Goal: Navigation & Orientation: Find specific page/section

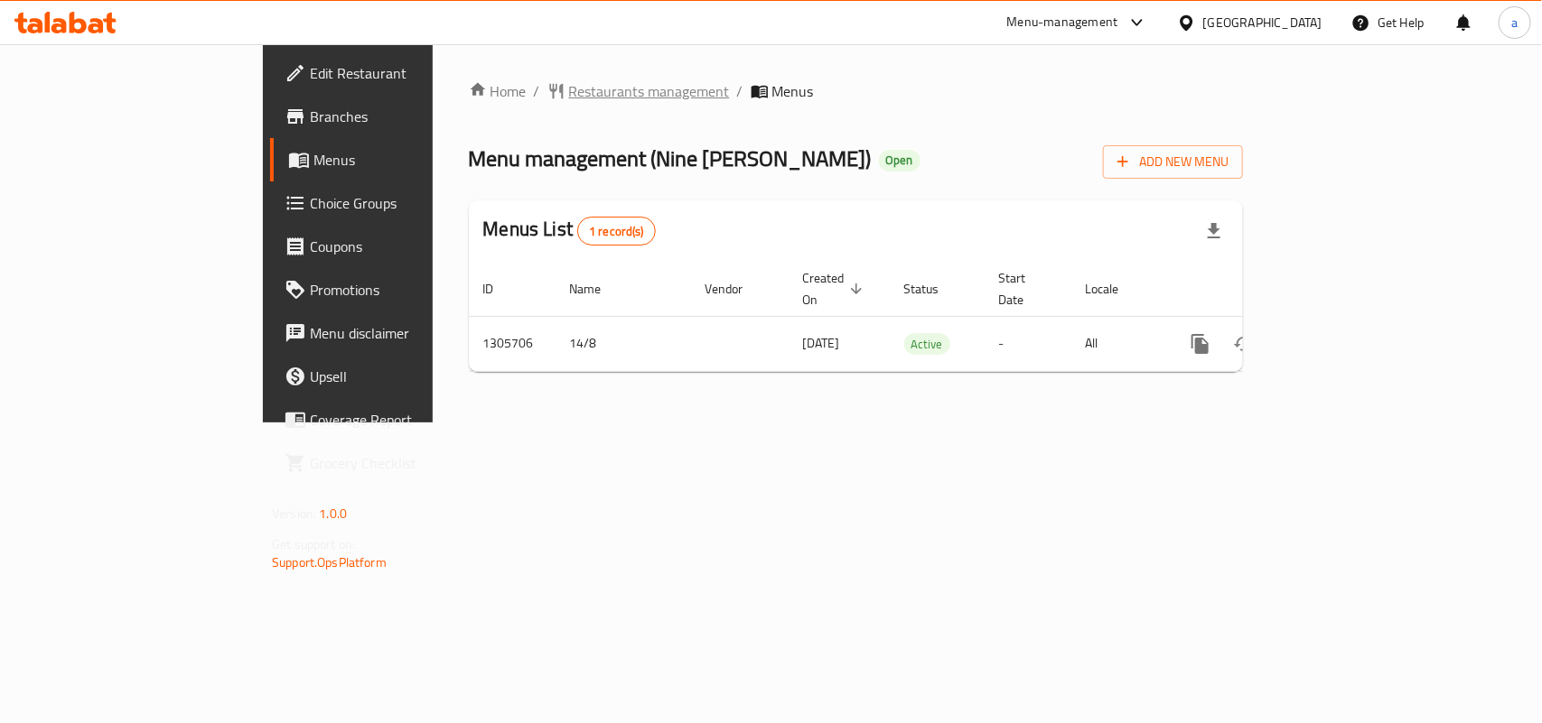
click at [569, 96] on span "Restaurants management" at bounding box center [649, 91] width 161 height 22
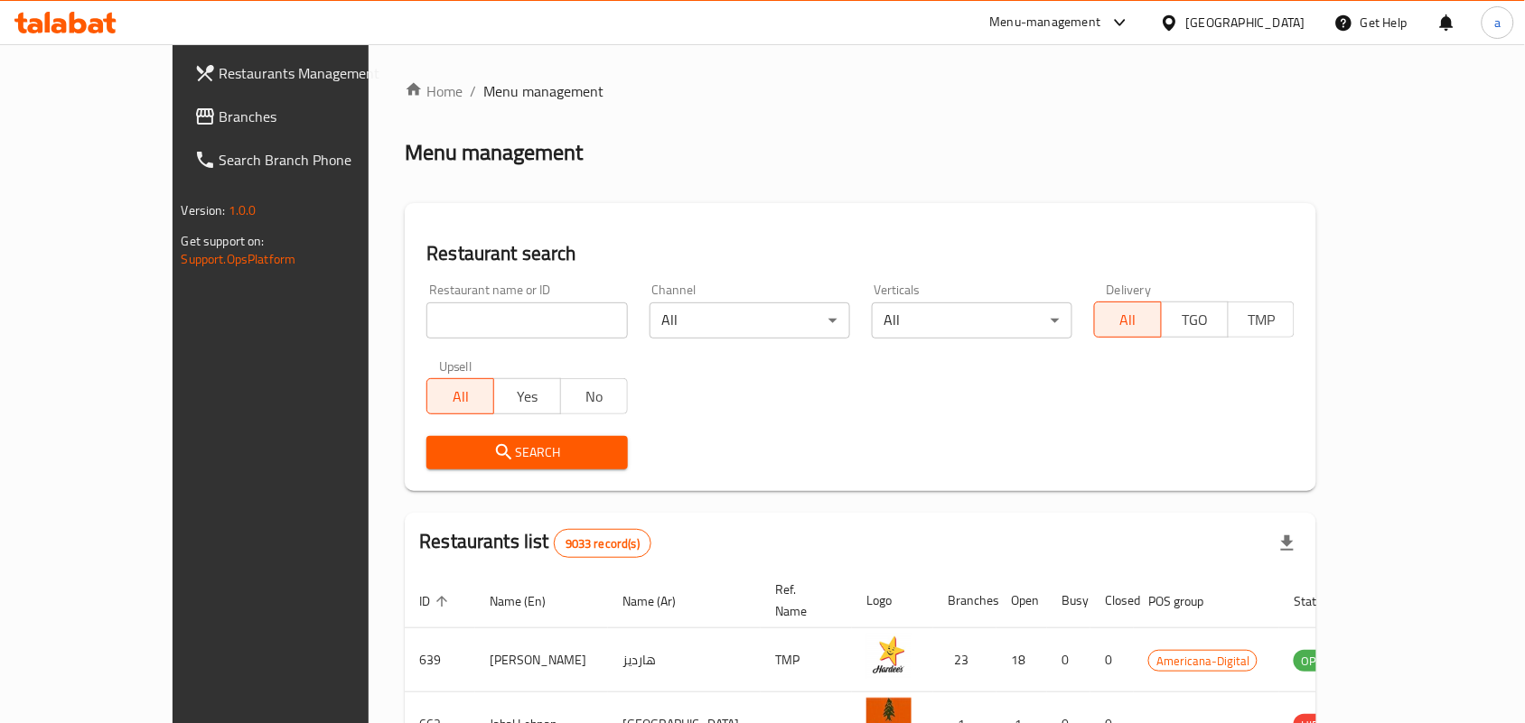
click at [219, 111] on span "Branches" at bounding box center [315, 117] width 193 height 22
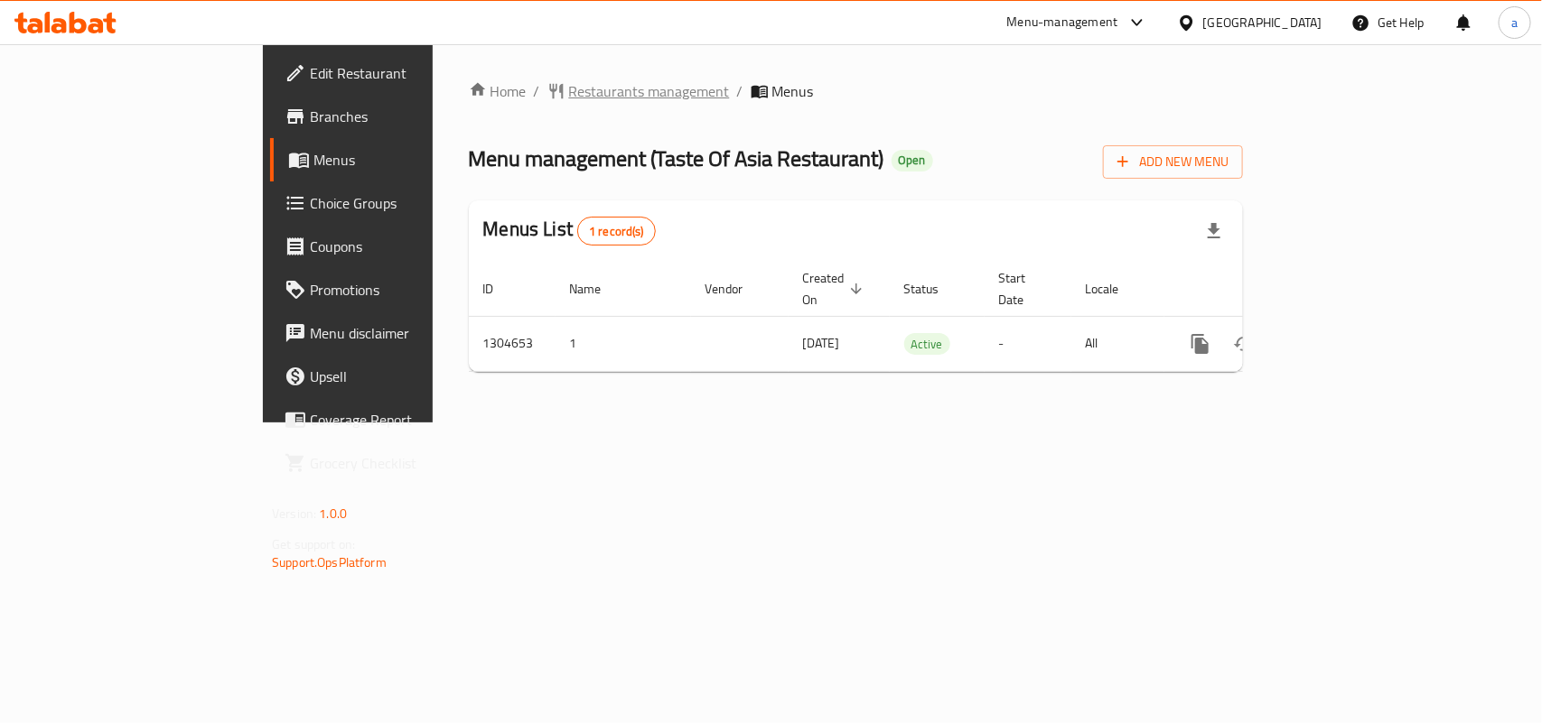
click at [569, 82] on span "Restaurants management" at bounding box center [649, 91] width 161 height 22
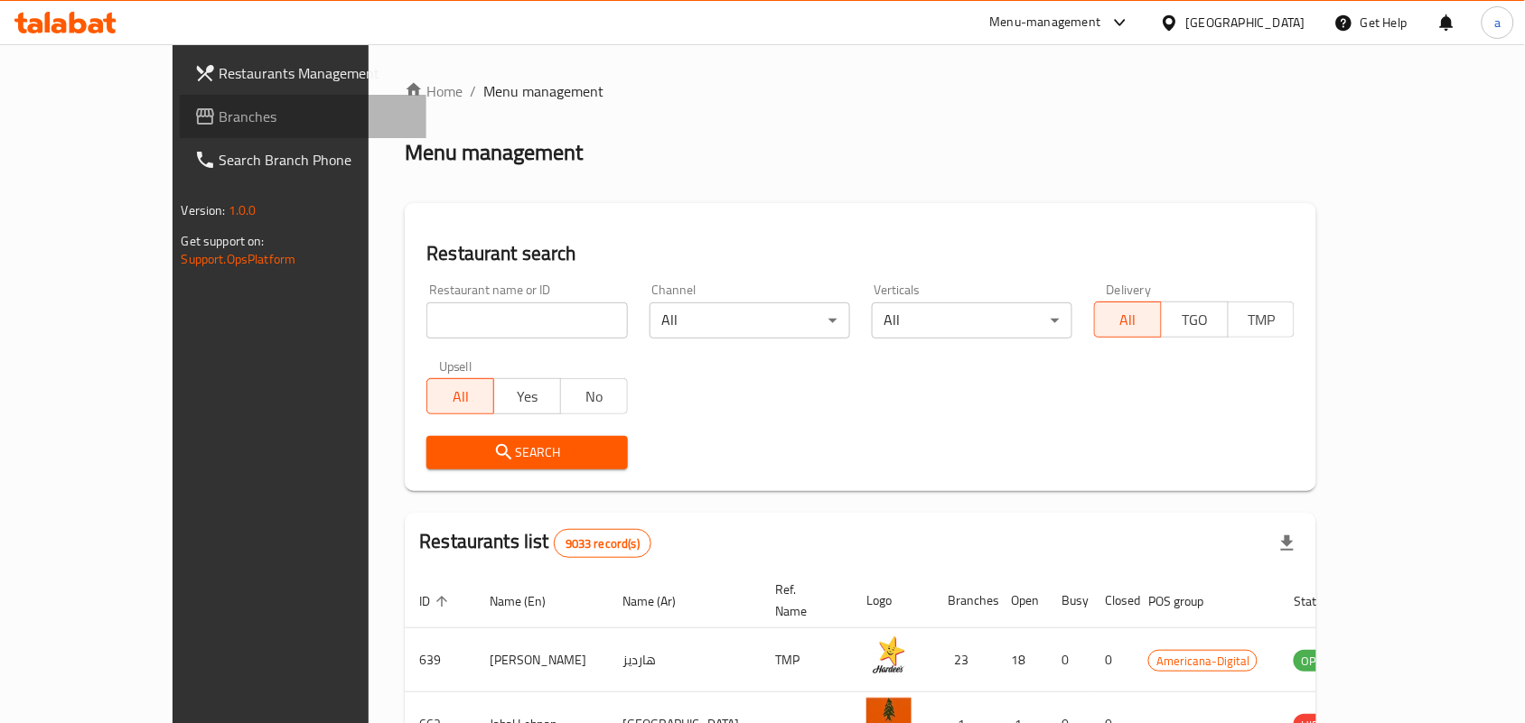
click at [180, 134] on link "Branches" at bounding box center [303, 116] width 247 height 43
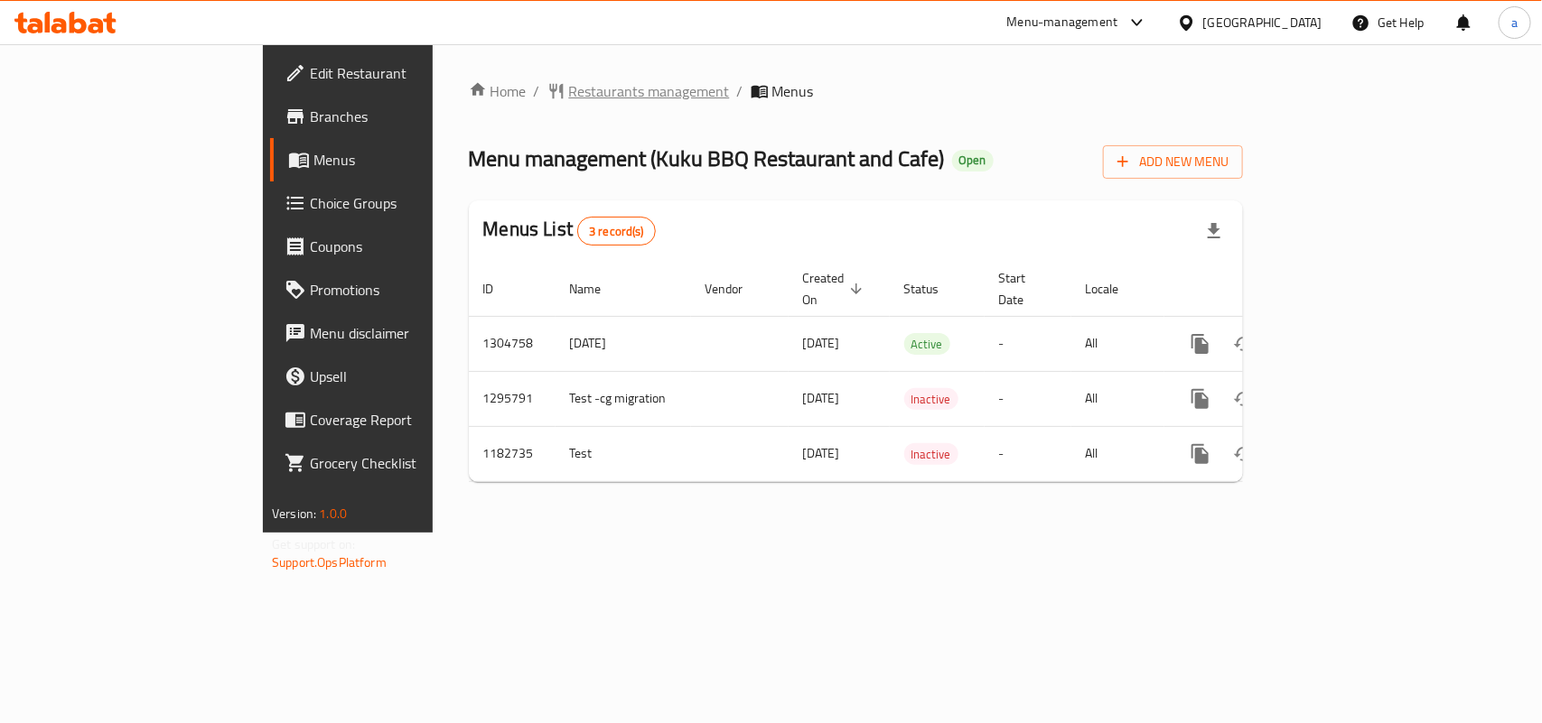
click at [569, 96] on span "Restaurants management" at bounding box center [649, 91] width 161 height 22
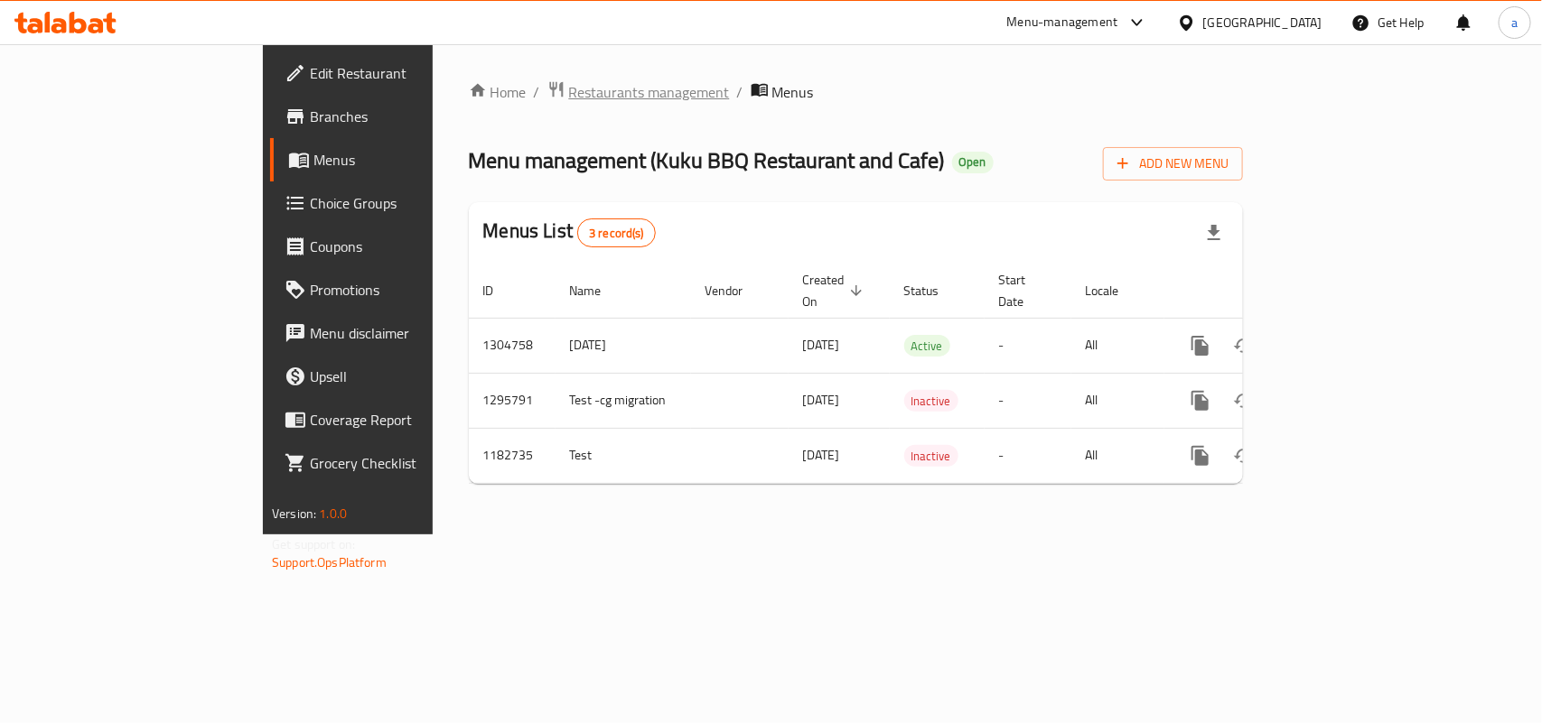
click at [569, 81] on span "Restaurants management" at bounding box center [649, 92] width 161 height 22
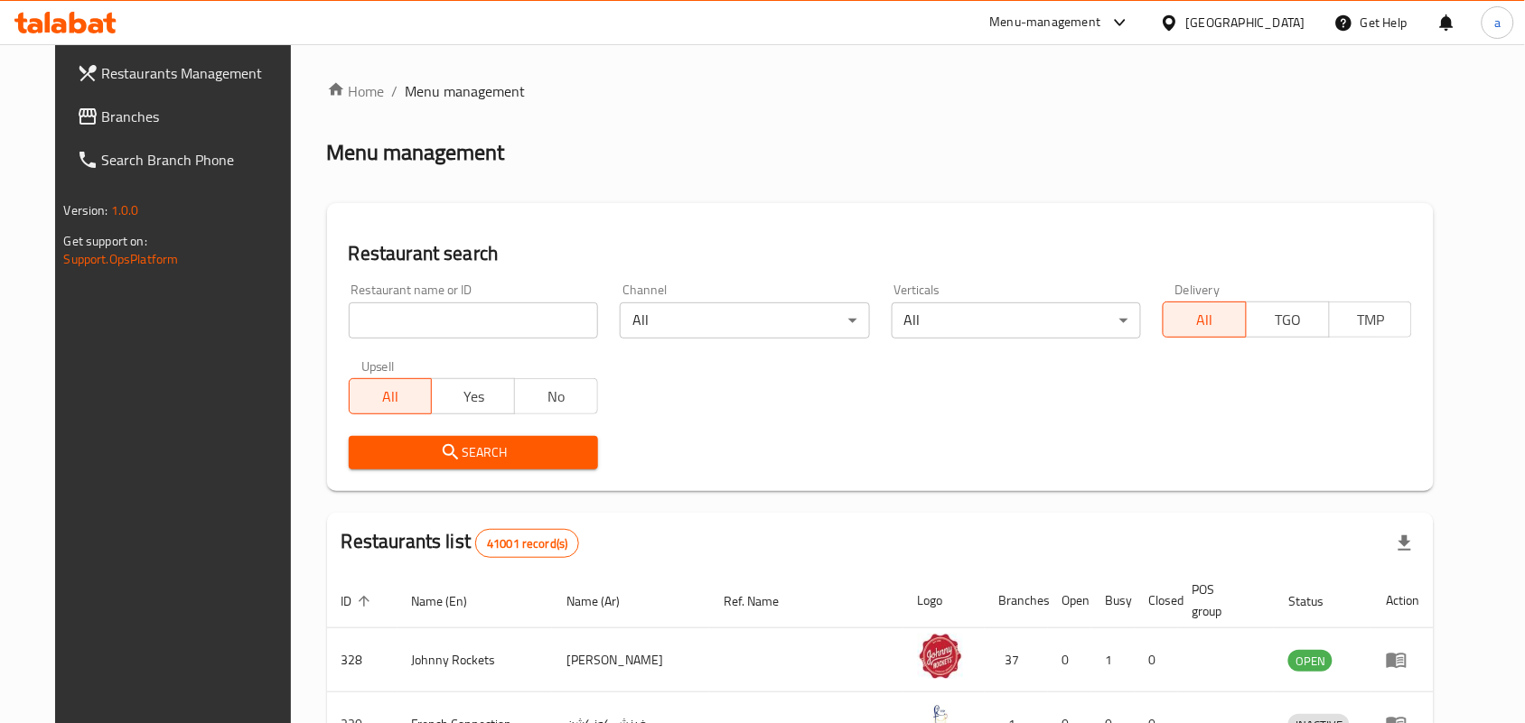
click at [102, 106] on span "Branches" at bounding box center [198, 117] width 193 height 22
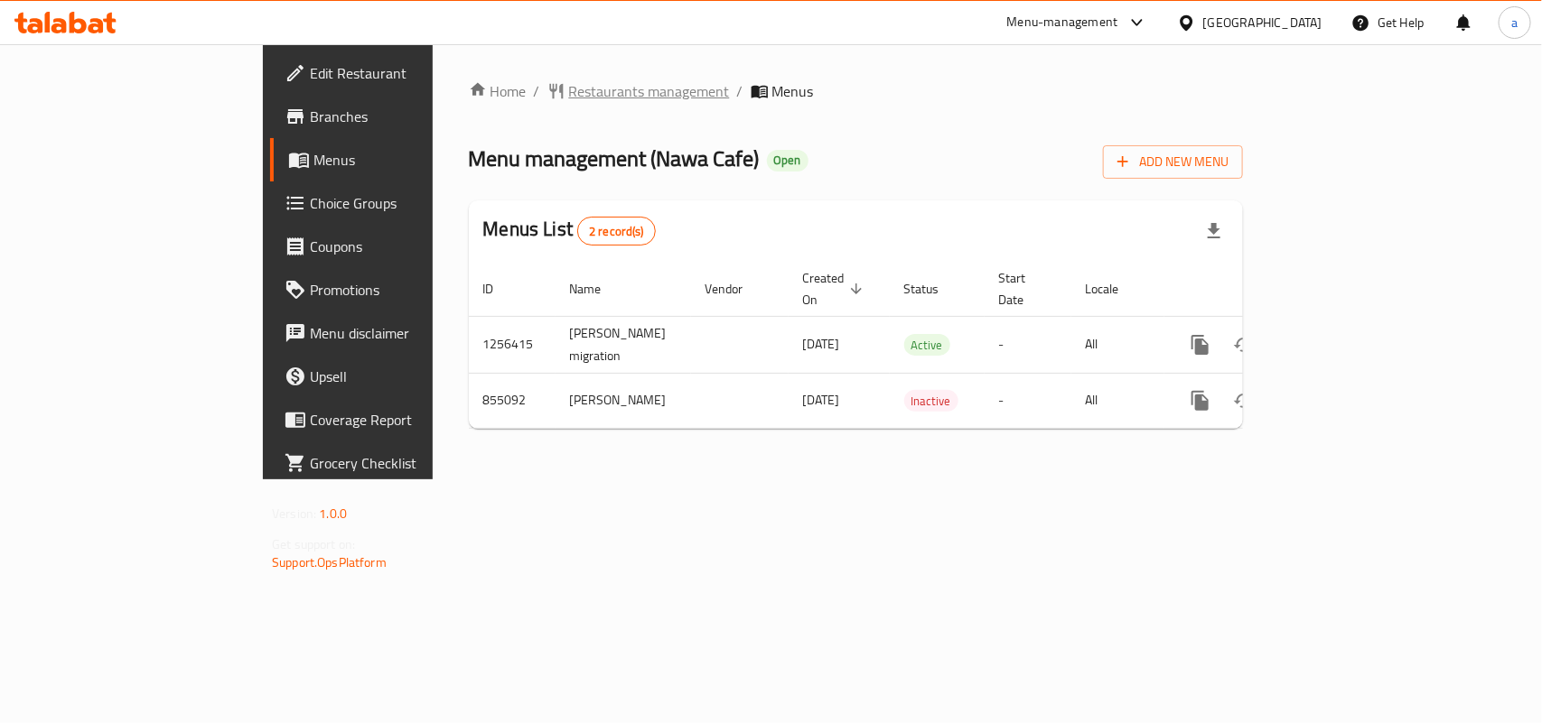
click at [569, 87] on span "Restaurants management" at bounding box center [649, 91] width 161 height 22
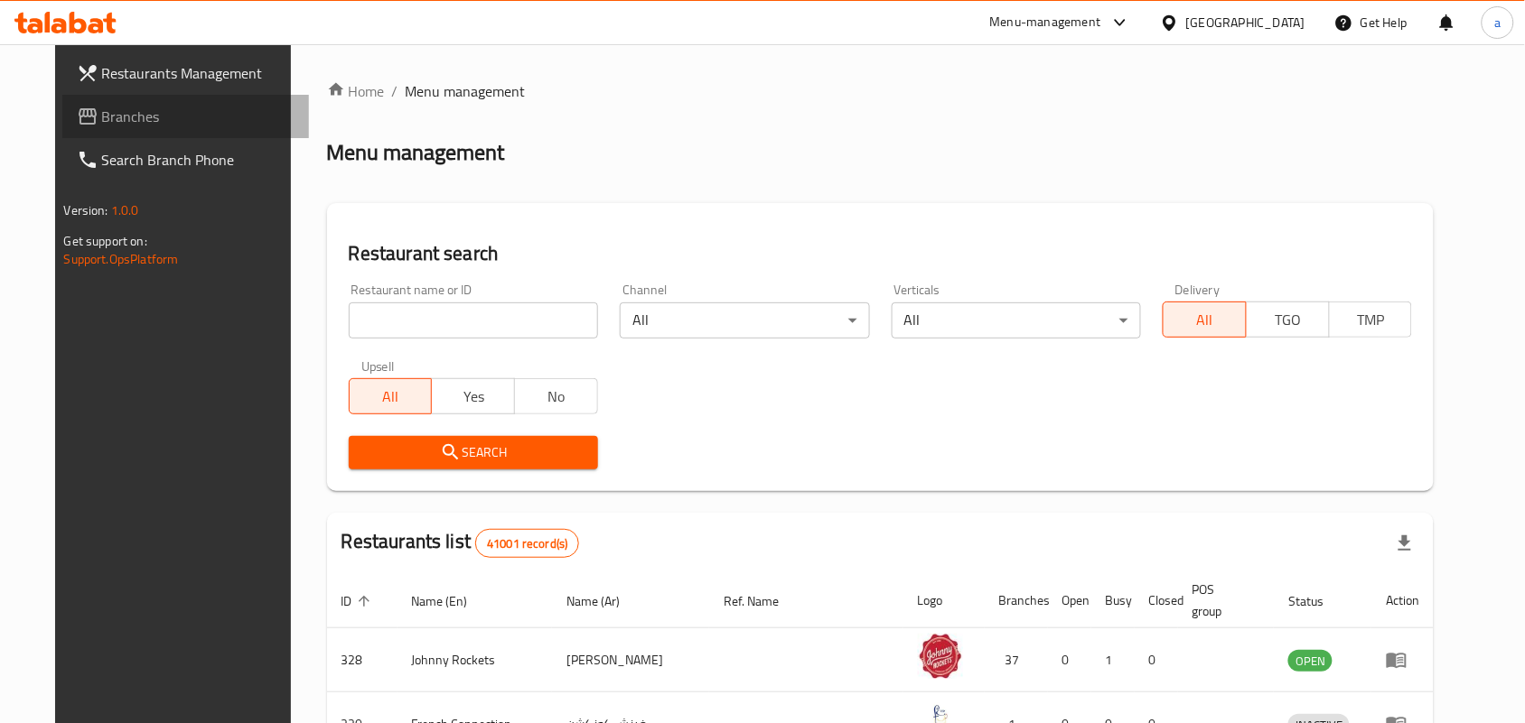
click at [102, 113] on span "Branches" at bounding box center [198, 117] width 193 height 22
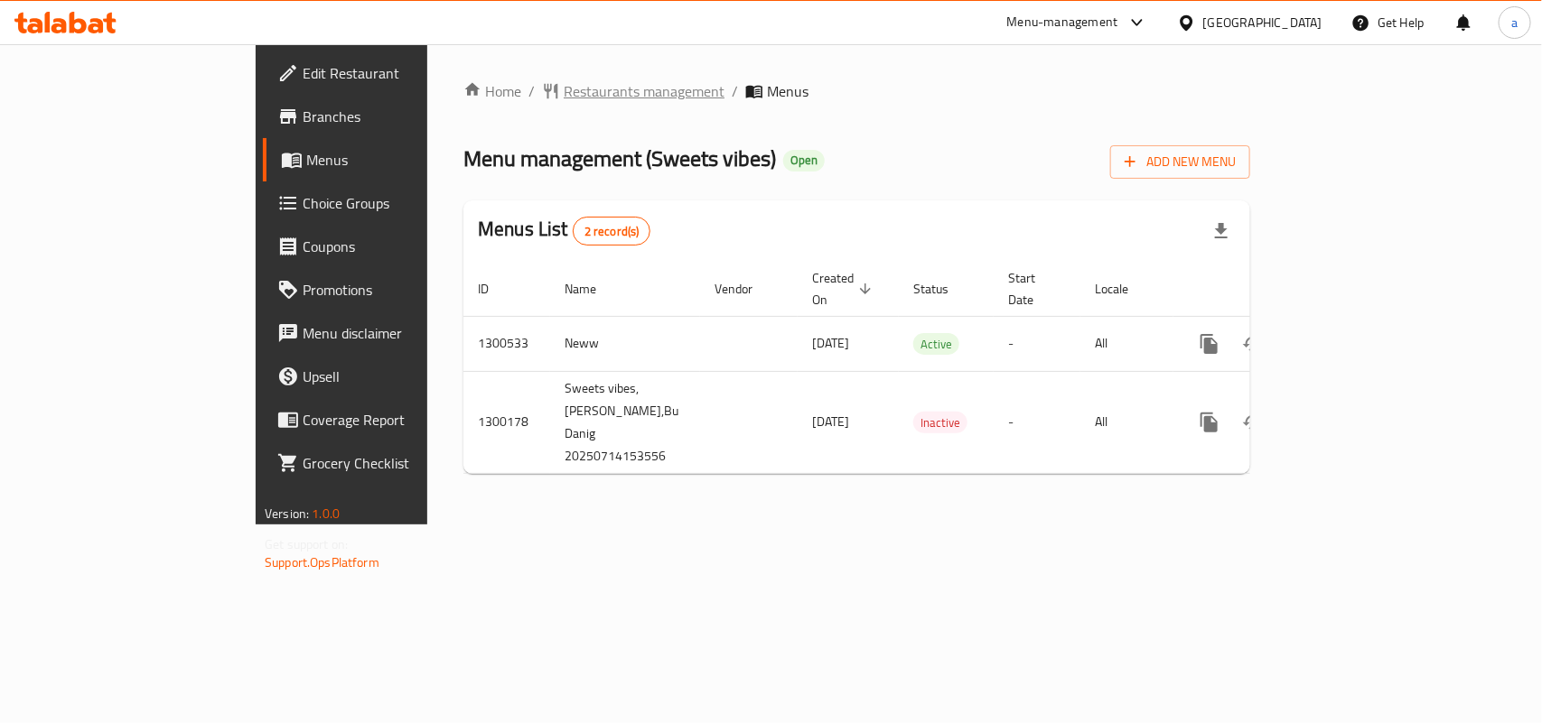
click at [564, 92] on span "Restaurants management" at bounding box center [644, 91] width 161 height 22
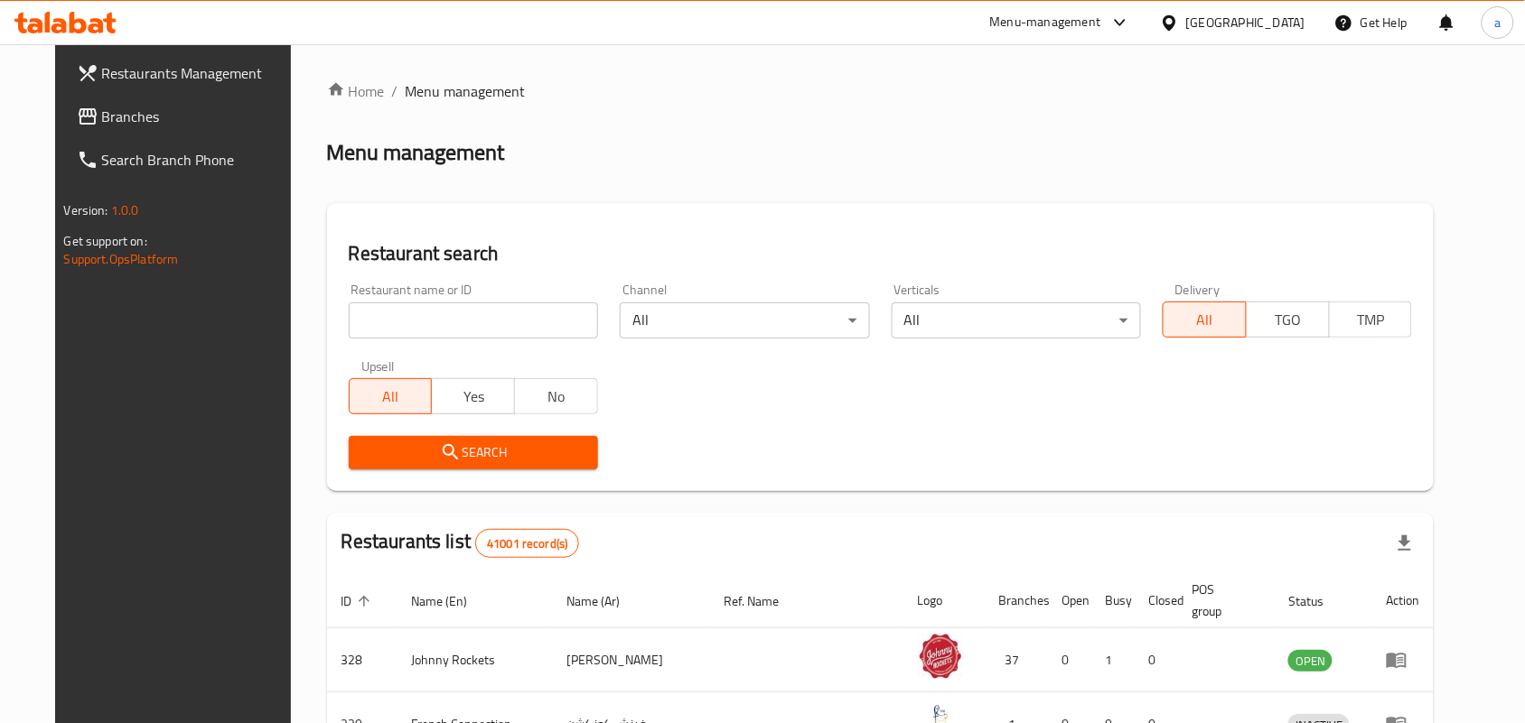
click at [143, 107] on span "Branches" at bounding box center [198, 117] width 193 height 22
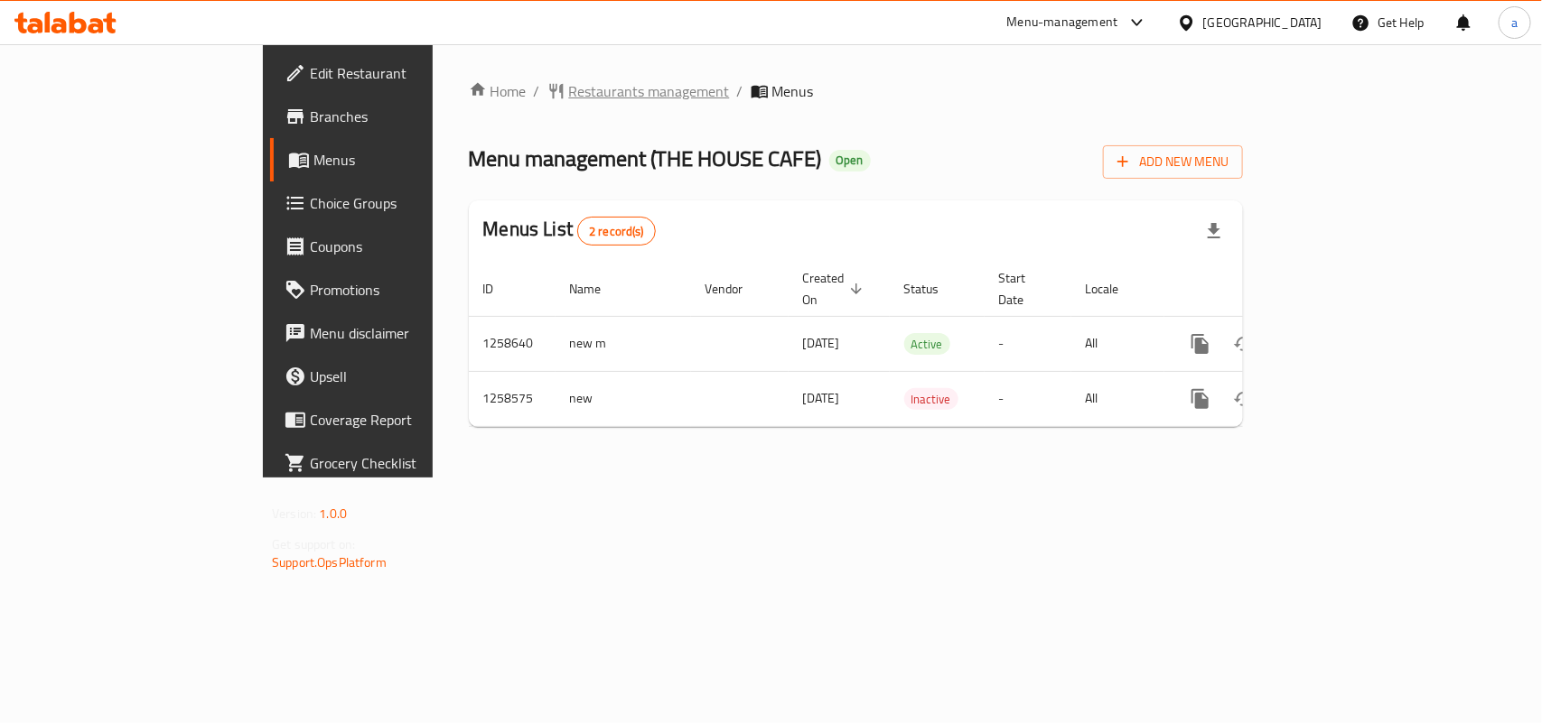
click at [569, 100] on span "Restaurants management" at bounding box center [649, 91] width 161 height 22
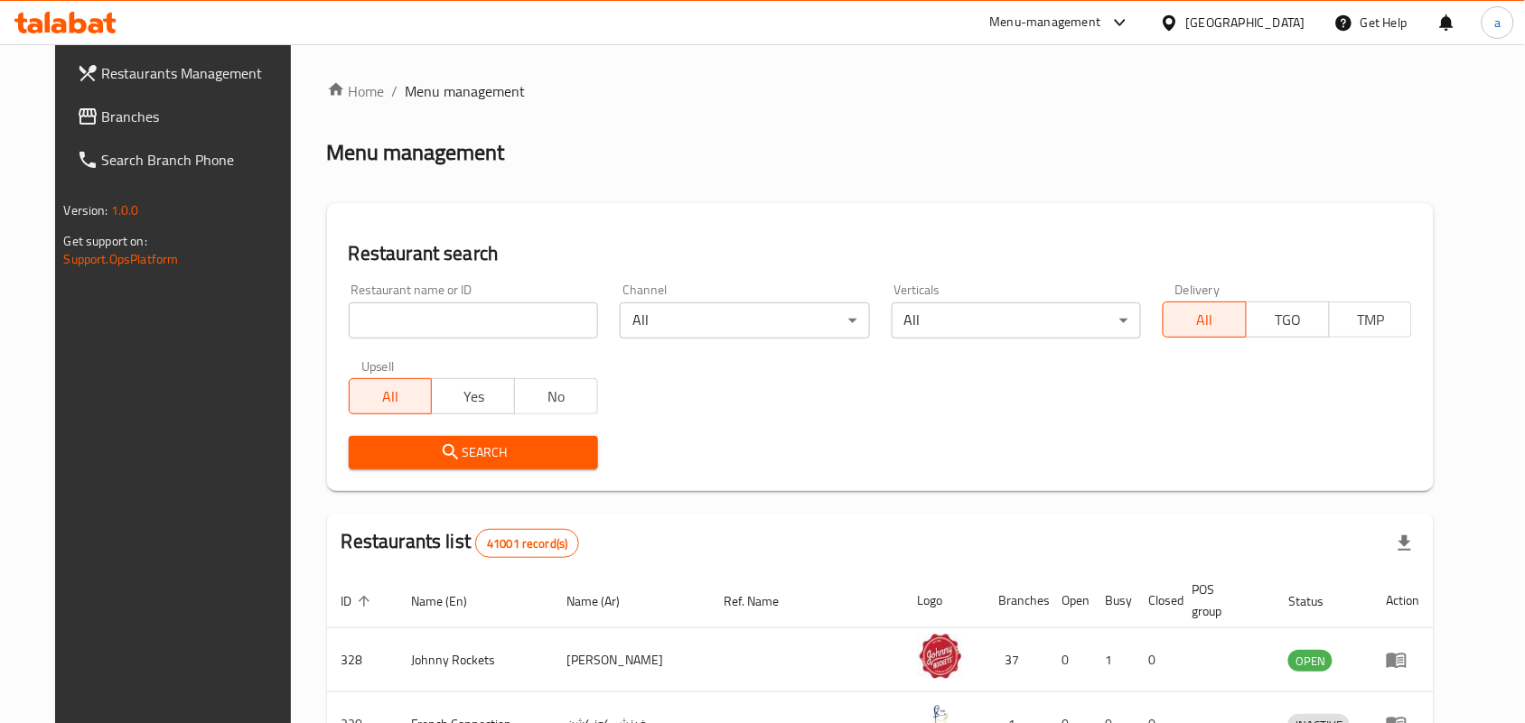
click at [102, 111] on span "Branches" at bounding box center [198, 117] width 193 height 22
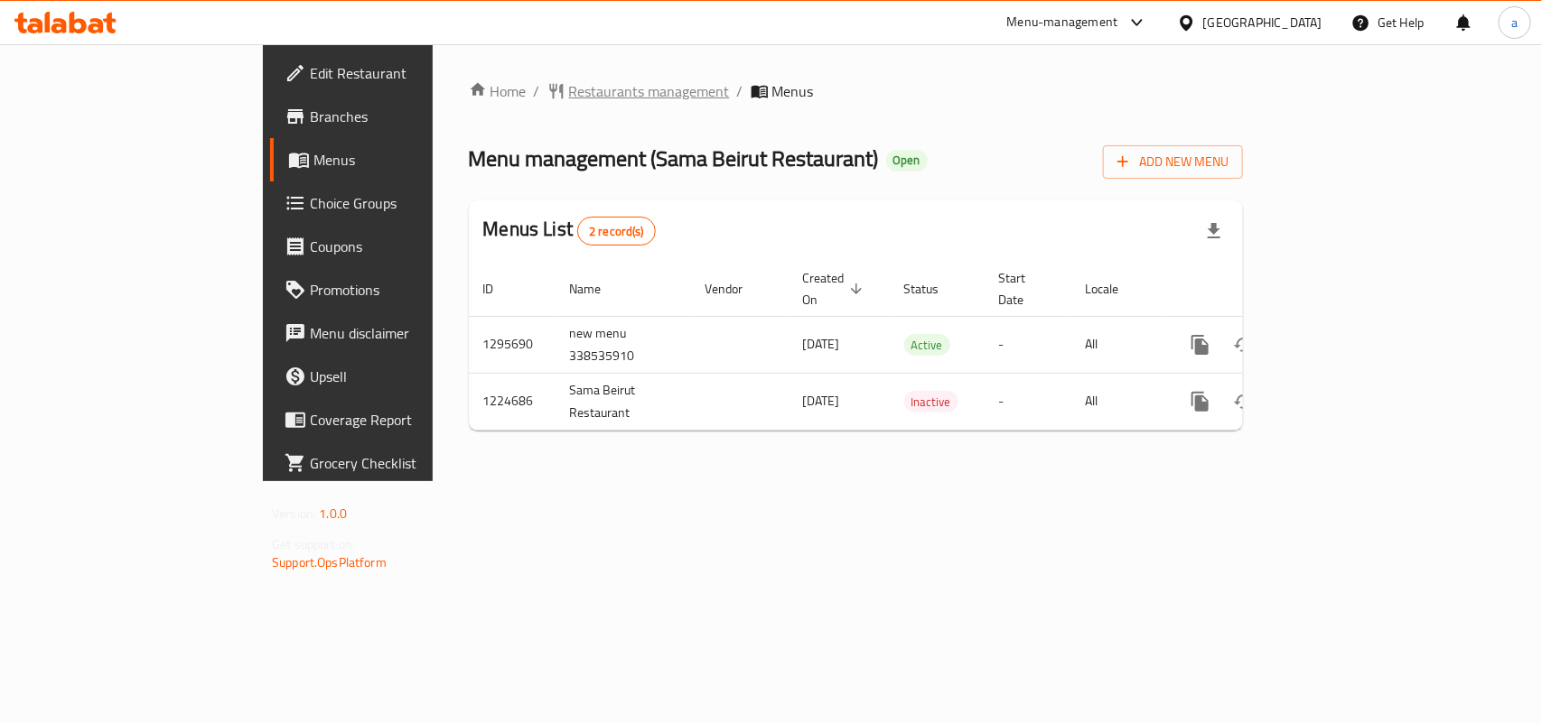
click at [569, 80] on span "Restaurants management" at bounding box center [649, 91] width 161 height 22
click at [569, 87] on span "Restaurants management" at bounding box center [649, 91] width 161 height 22
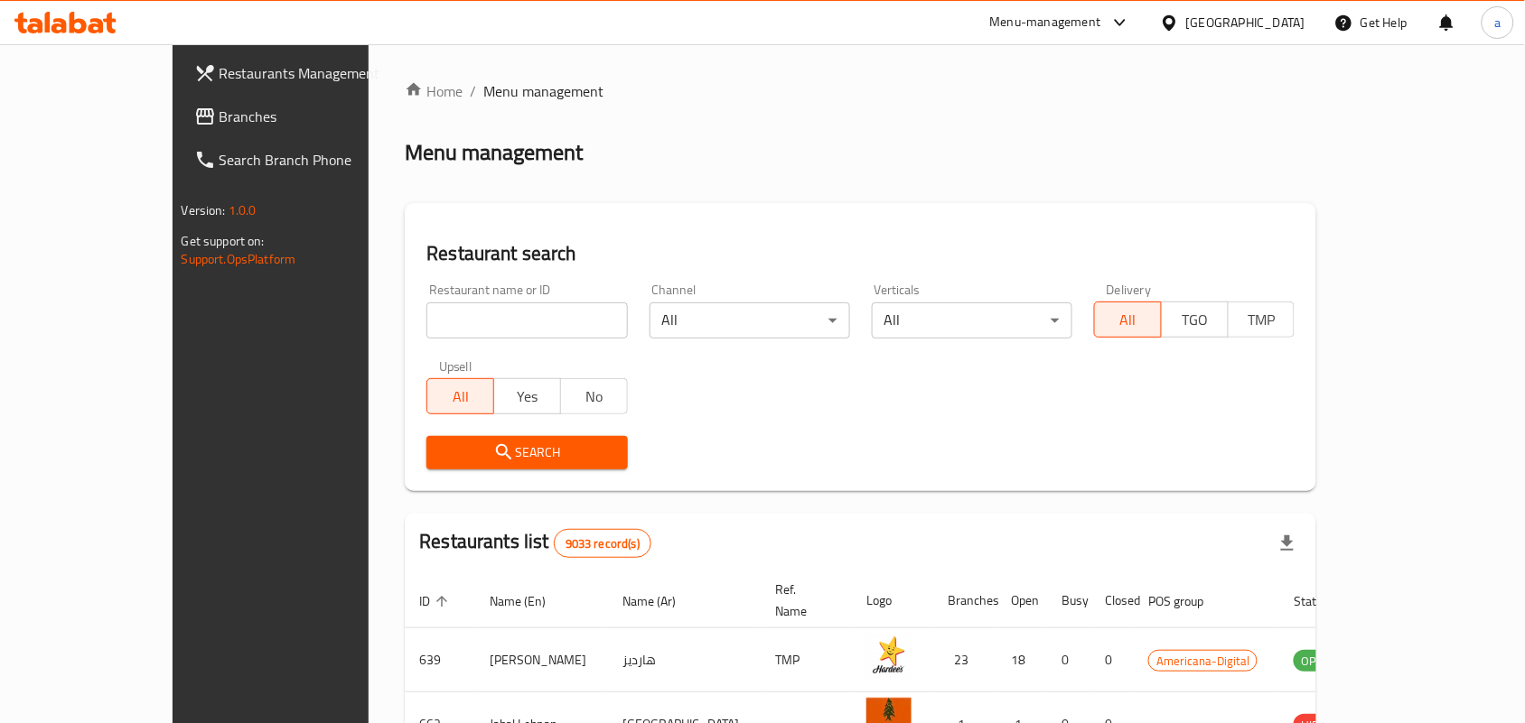
click at [219, 116] on span "Branches" at bounding box center [315, 117] width 193 height 22
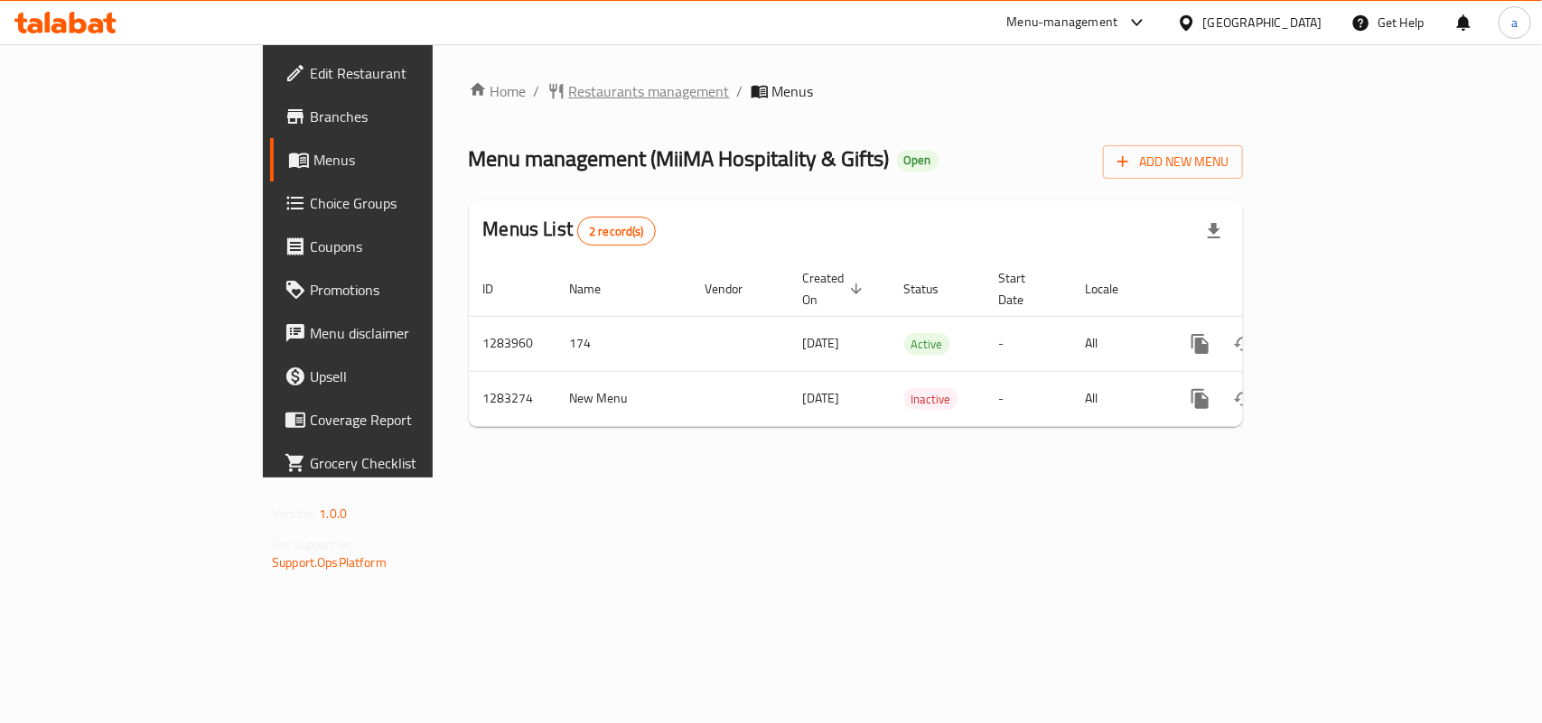
click at [569, 92] on span "Restaurants management" at bounding box center [649, 91] width 161 height 22
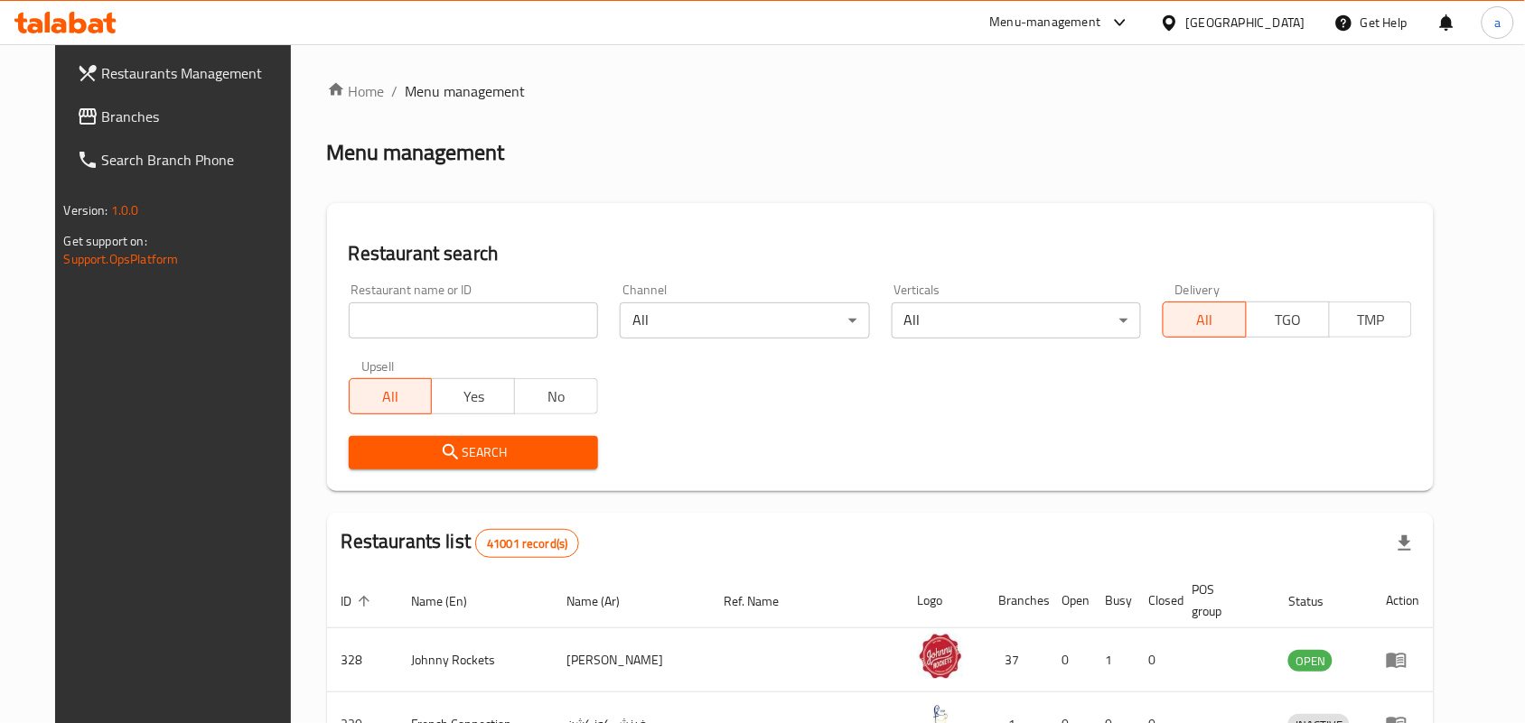
click at [396, 321] on input "search" at bounding box center [473, 321] width 249 height 36
paste input "695207"
type input "695207"
click button "Search" at bounding box center [473, 452] width 249 height 33
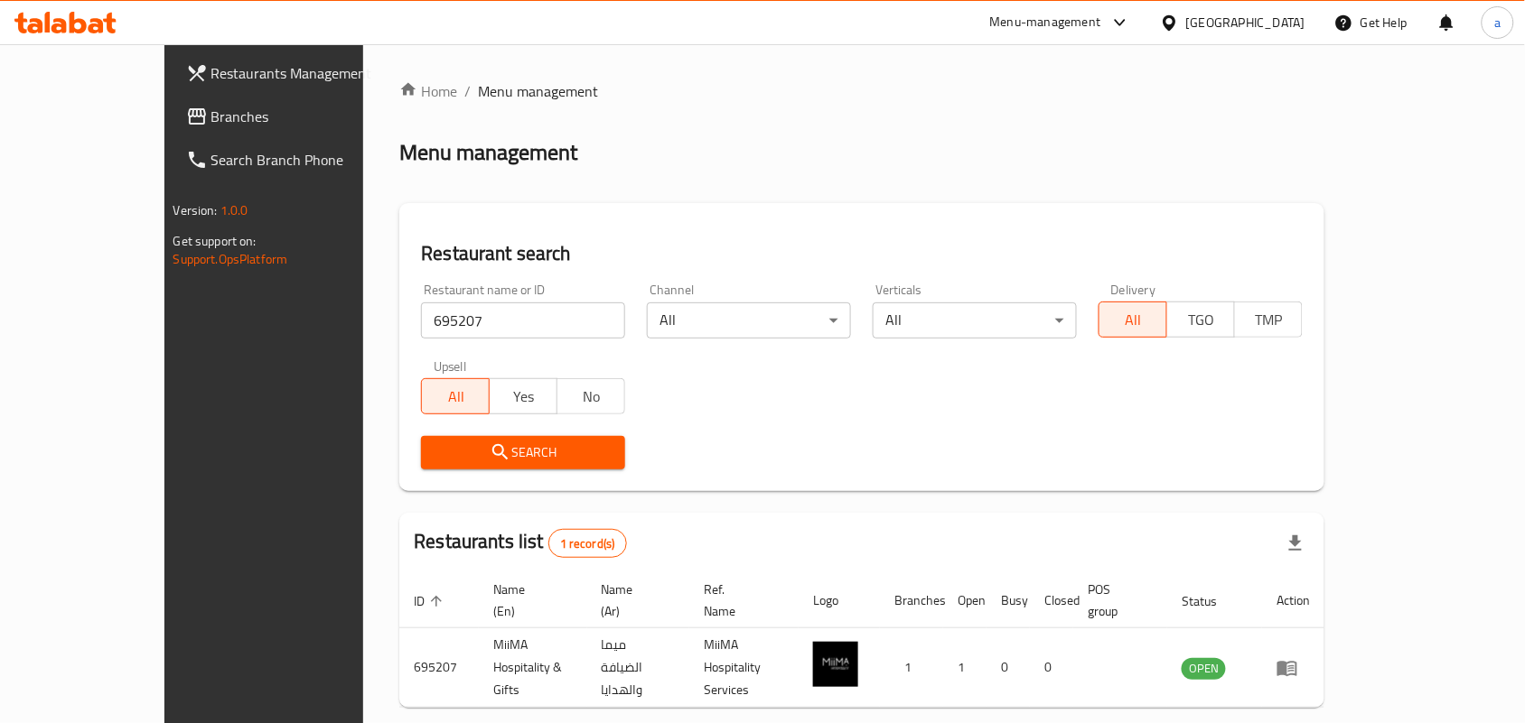
click at [211, 106] on span "Branches" at bounding box center [307, 117] width 193 height 22
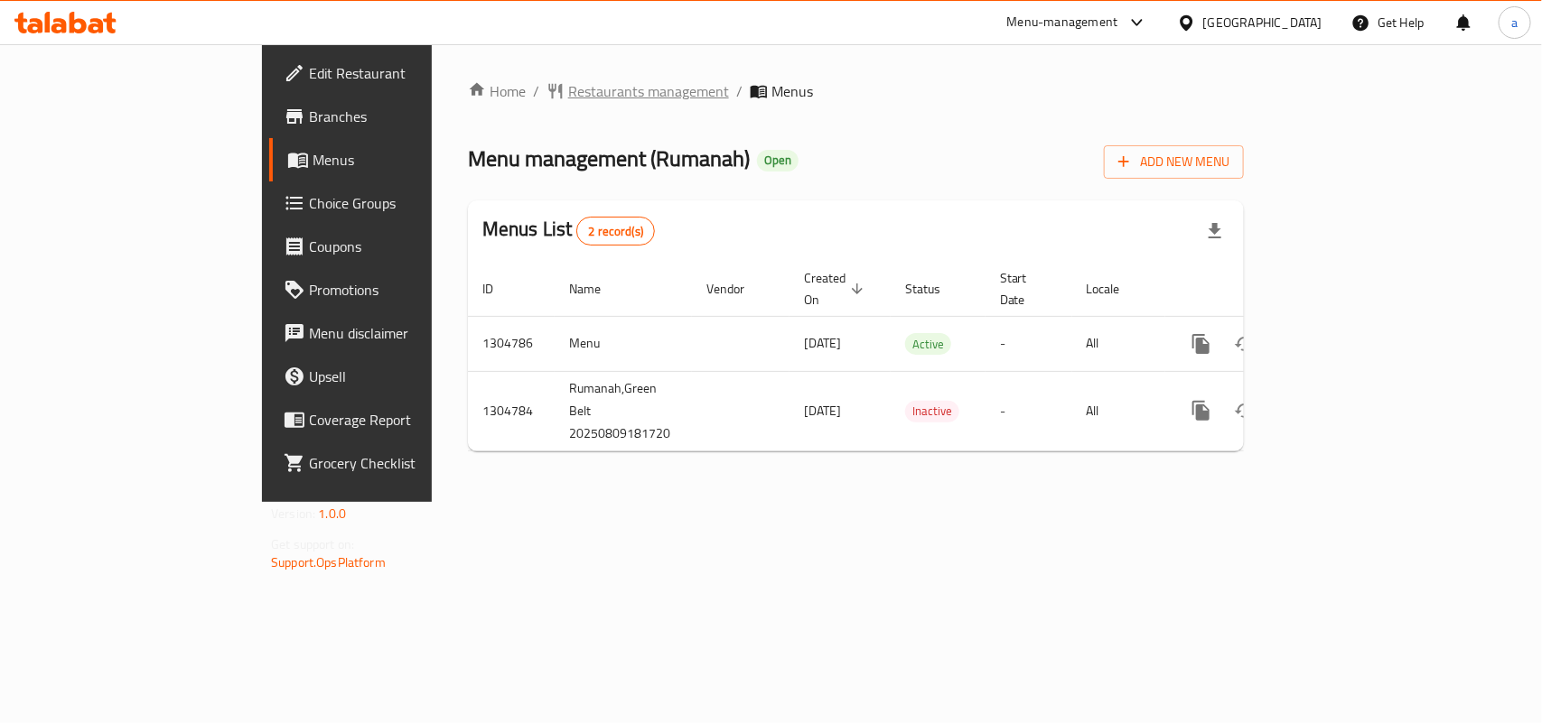
click at [568, 92] on span "Restaurants management" at bounding box center [648, 91] width 161 height 22
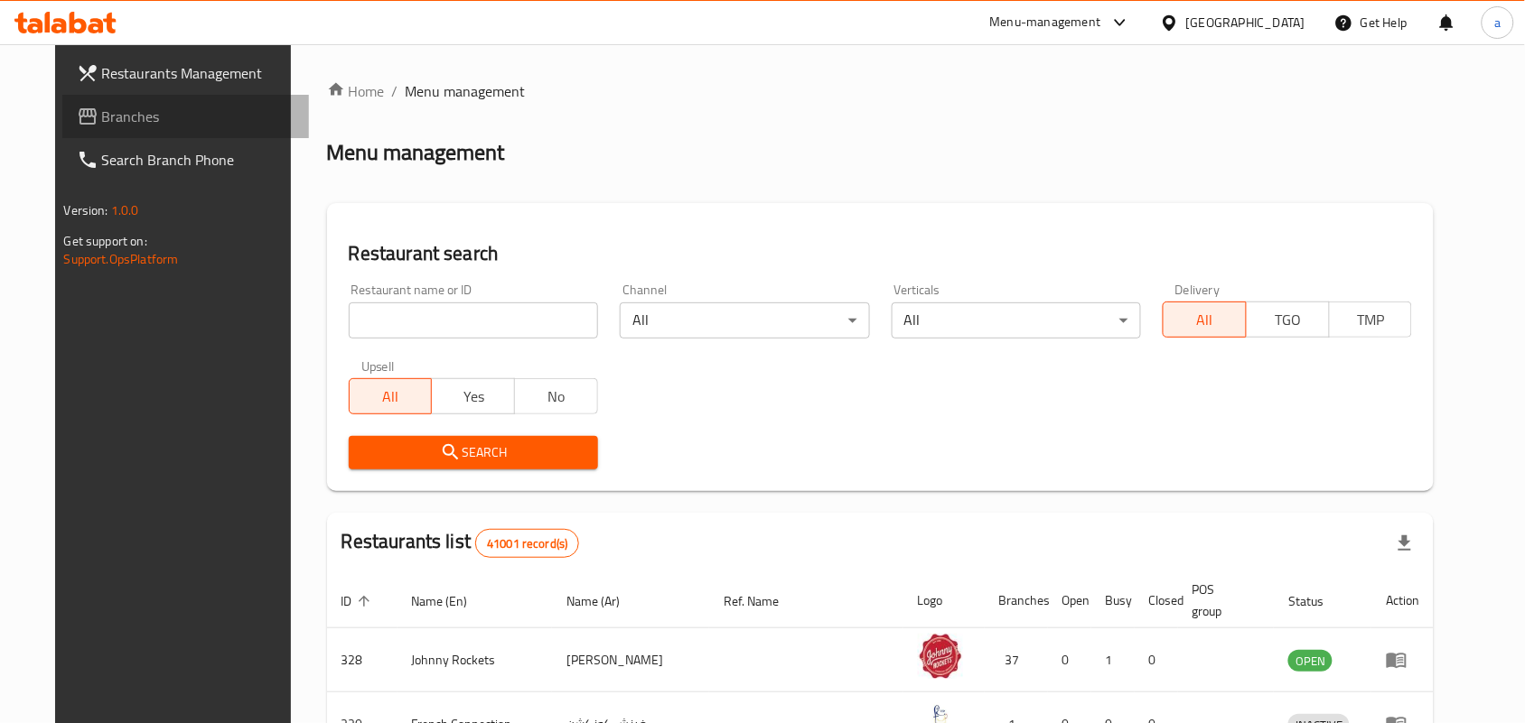
click at [178, 101] on link "Branches" at bounding box center [185, 116] width 247 height 43
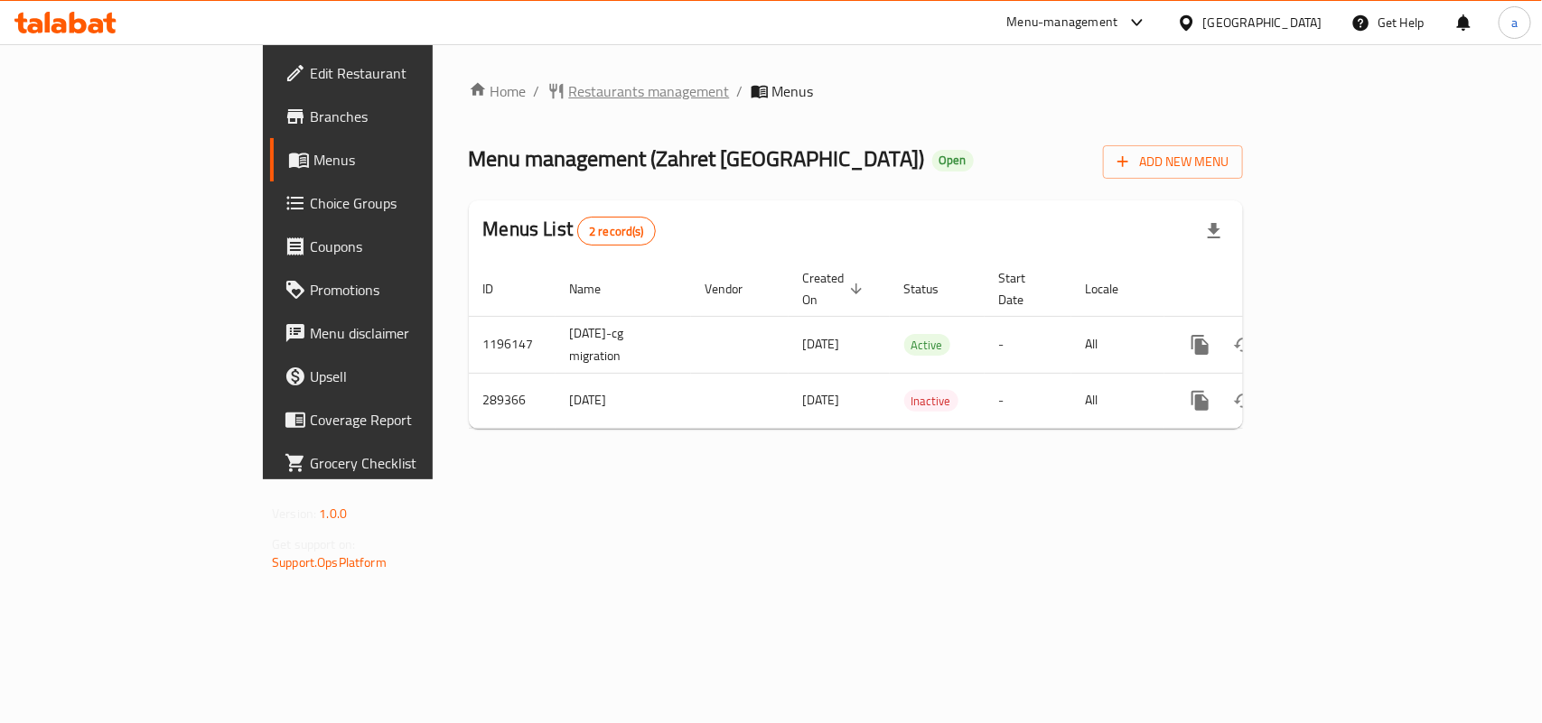
click at [569, 81] on span "Restaurants management" at bounding box center [649, 91] width 161 height 22
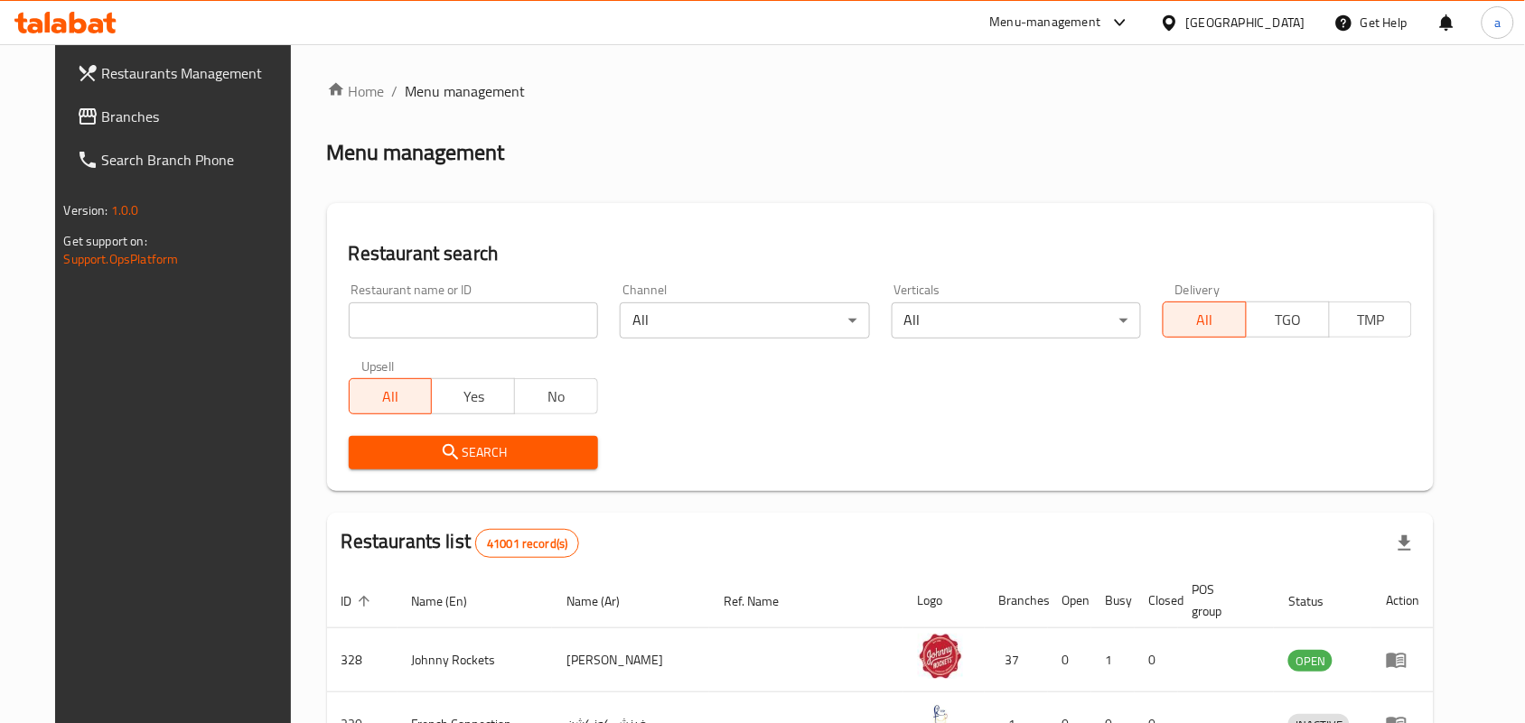
click at [136, 128] on link "Branches" at bounding box center [185, 116] width 247 height 43
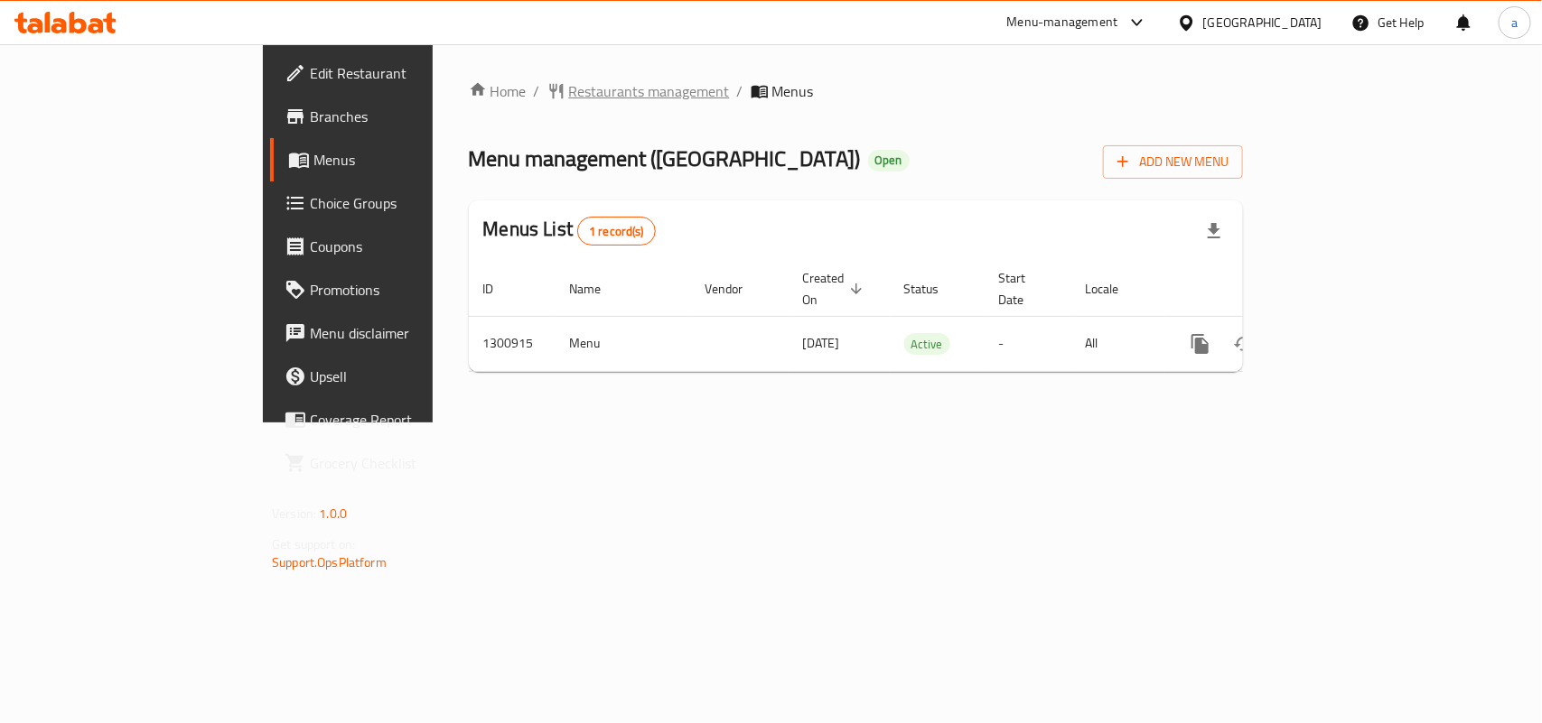
click at [569, 89] on span "Restaurants management" at bounding box center [649, 91] width 161 height 22
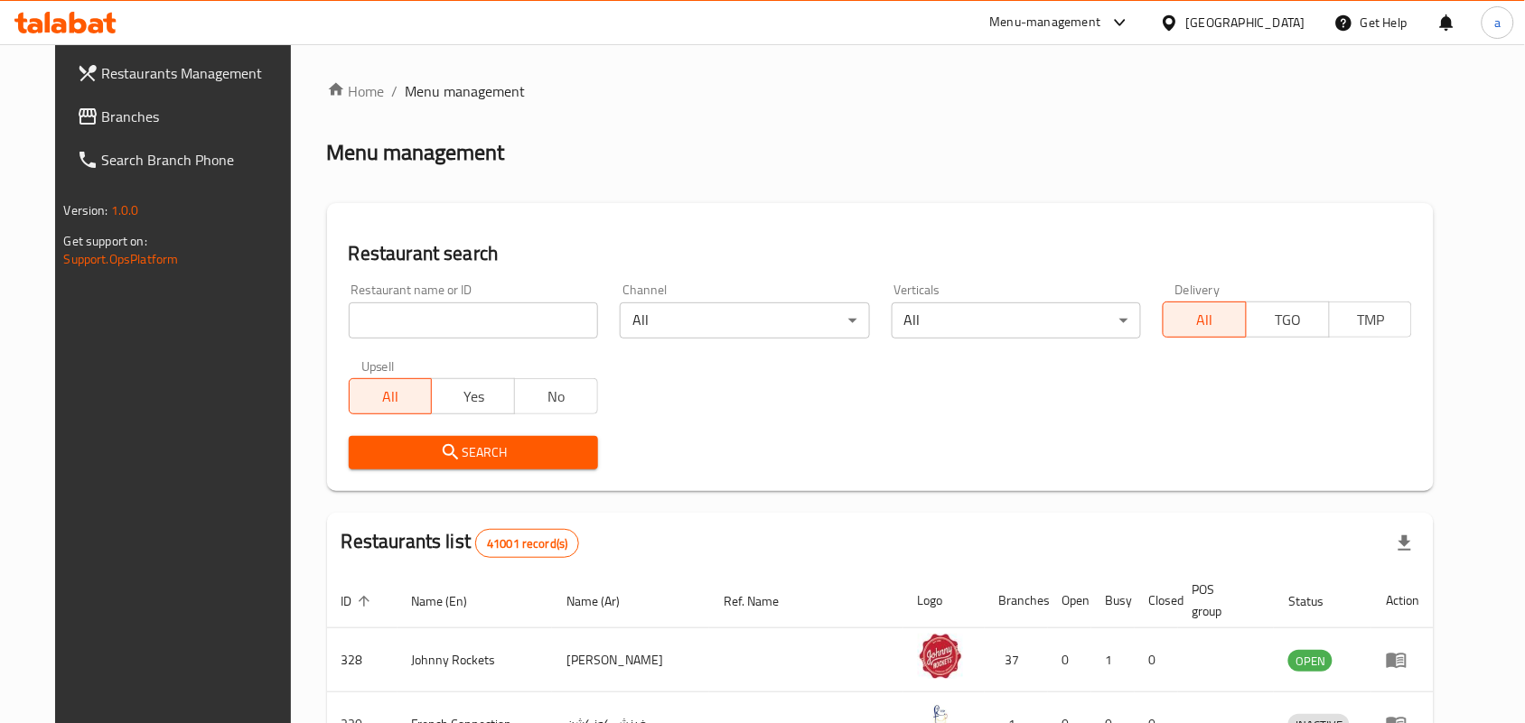
click at [120, 123] on span "Branches" at bounding box center [198, 117] width 193 height 22
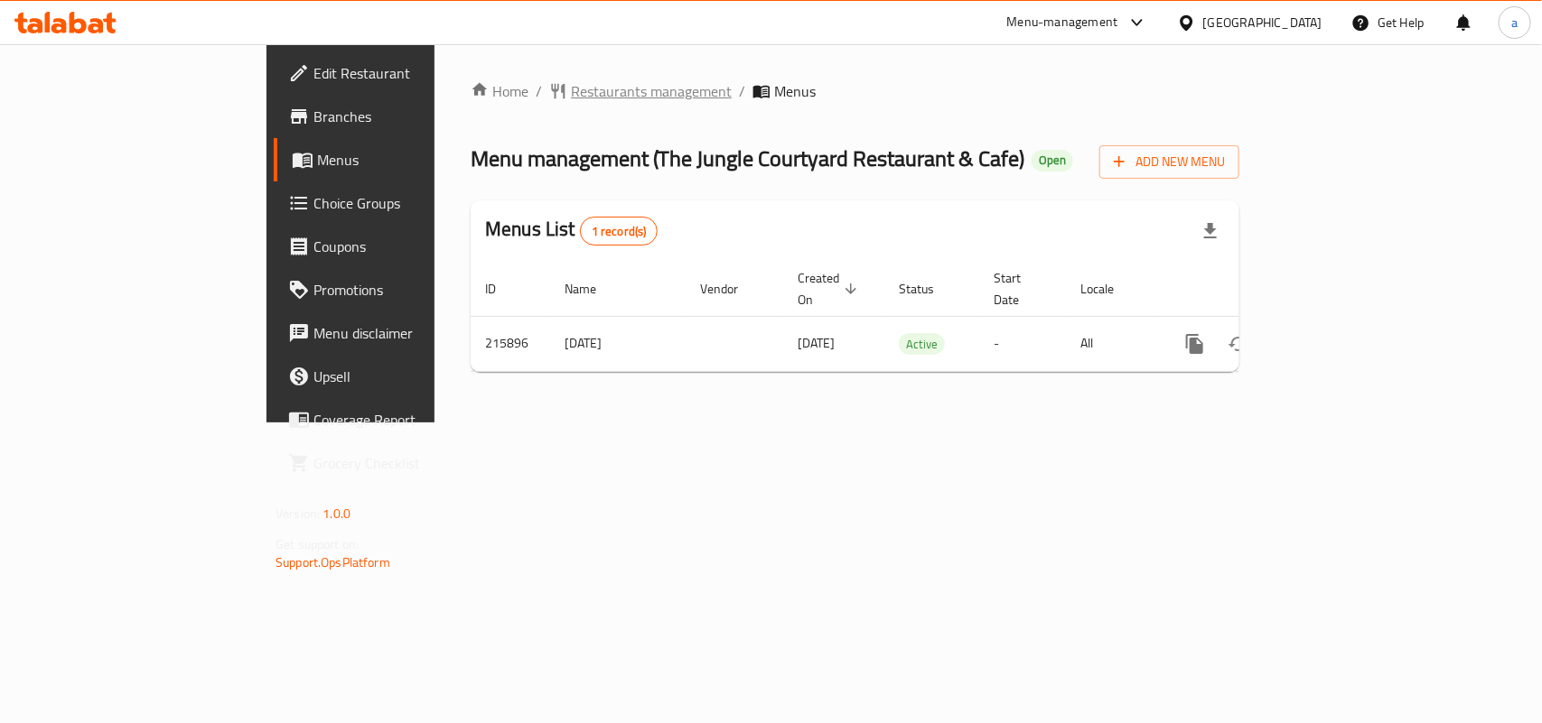
click at [571, 84] on span "Restaurants management" at bounding box center [651, 91] width 161 height 22
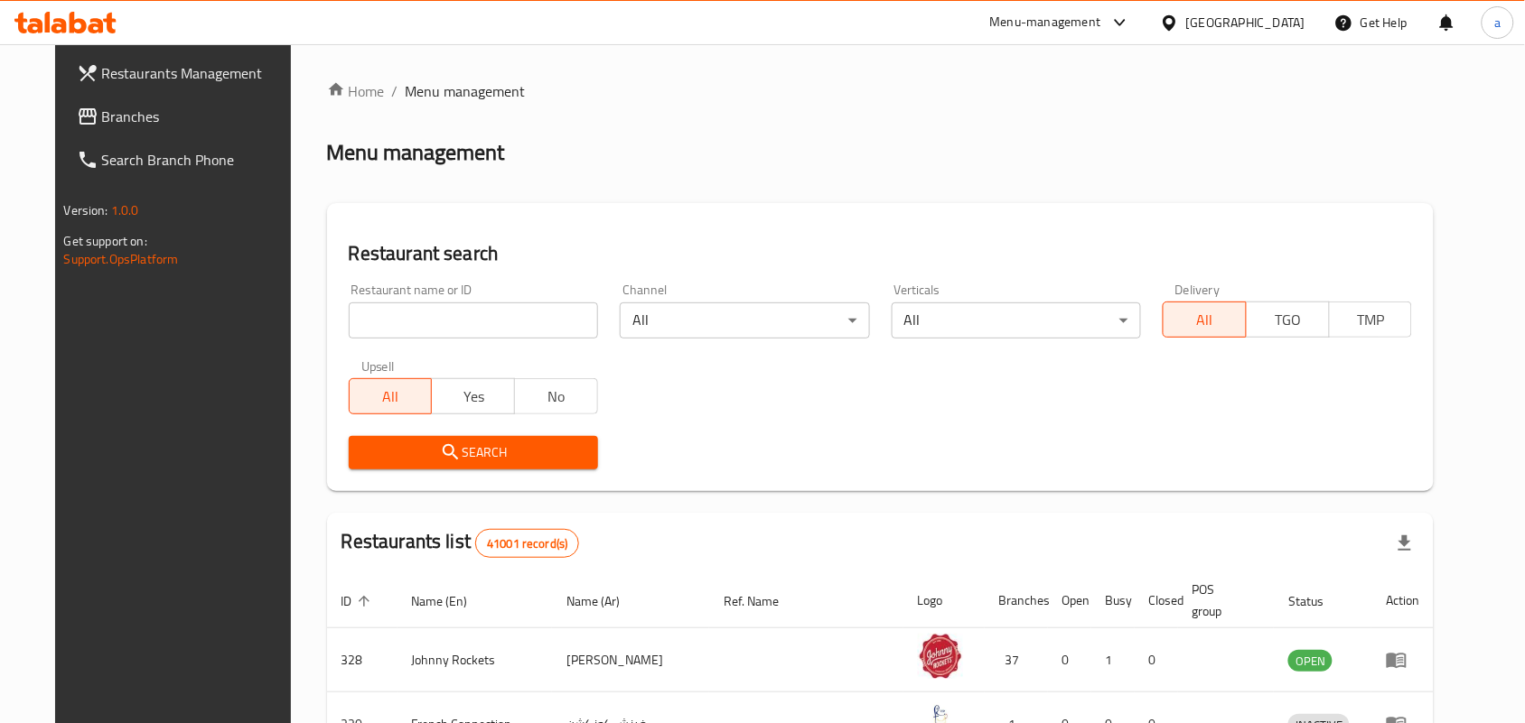
drag, startPoint x: 163, startPoint y: 115, endPoint x: 116, endPoint y: 131, distance: 49.7
click at [161, 115] on span "Branches" at bounding box center [198, 117] width 193 height 22
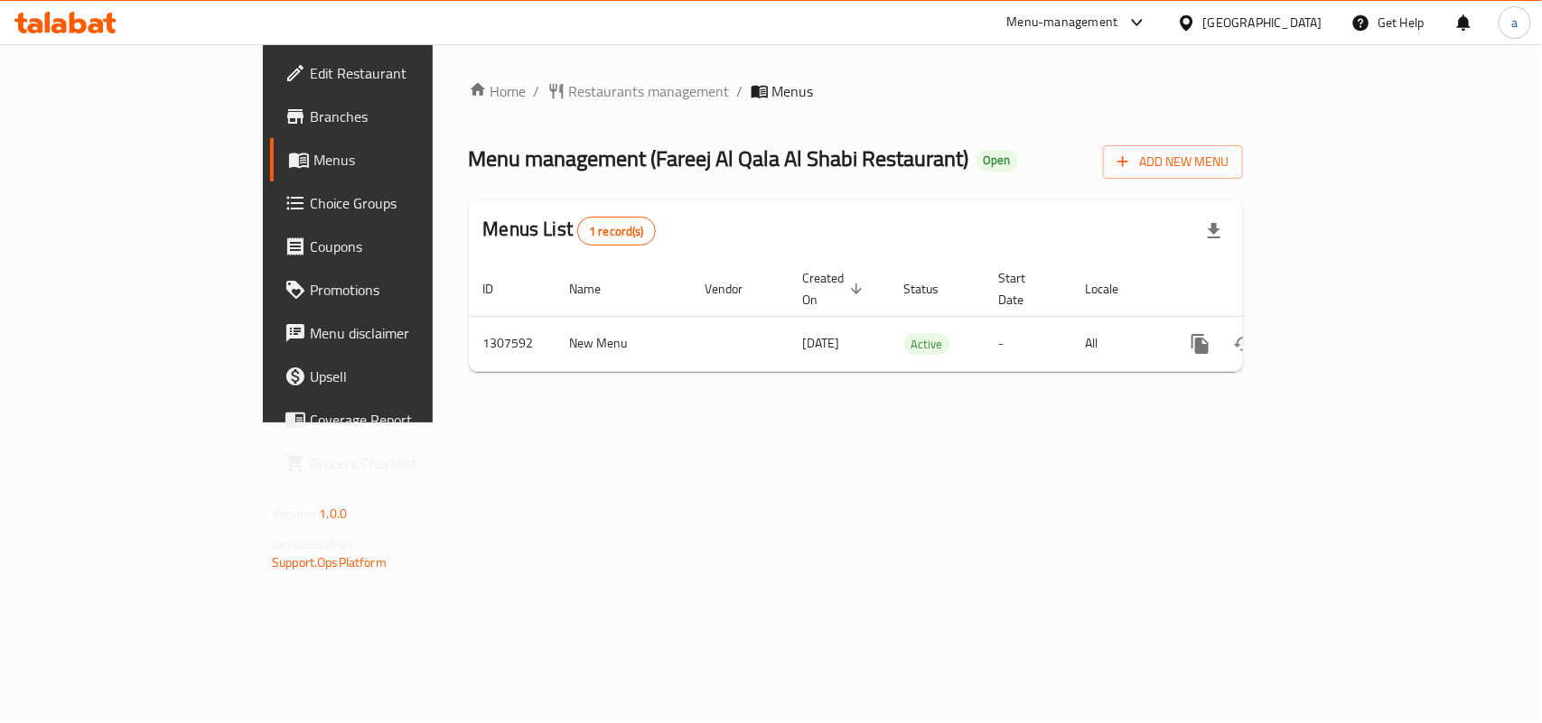
click at [526, 107] on div "Home / Restaurants management / Menus Menu management ( Fareej Al Qala [PERSON_…" at bounding box center [856, 233] width 774 height 306
click at [569, 97] on span "Restaurants management" at bounding box center [649, 91] width 161 height 22
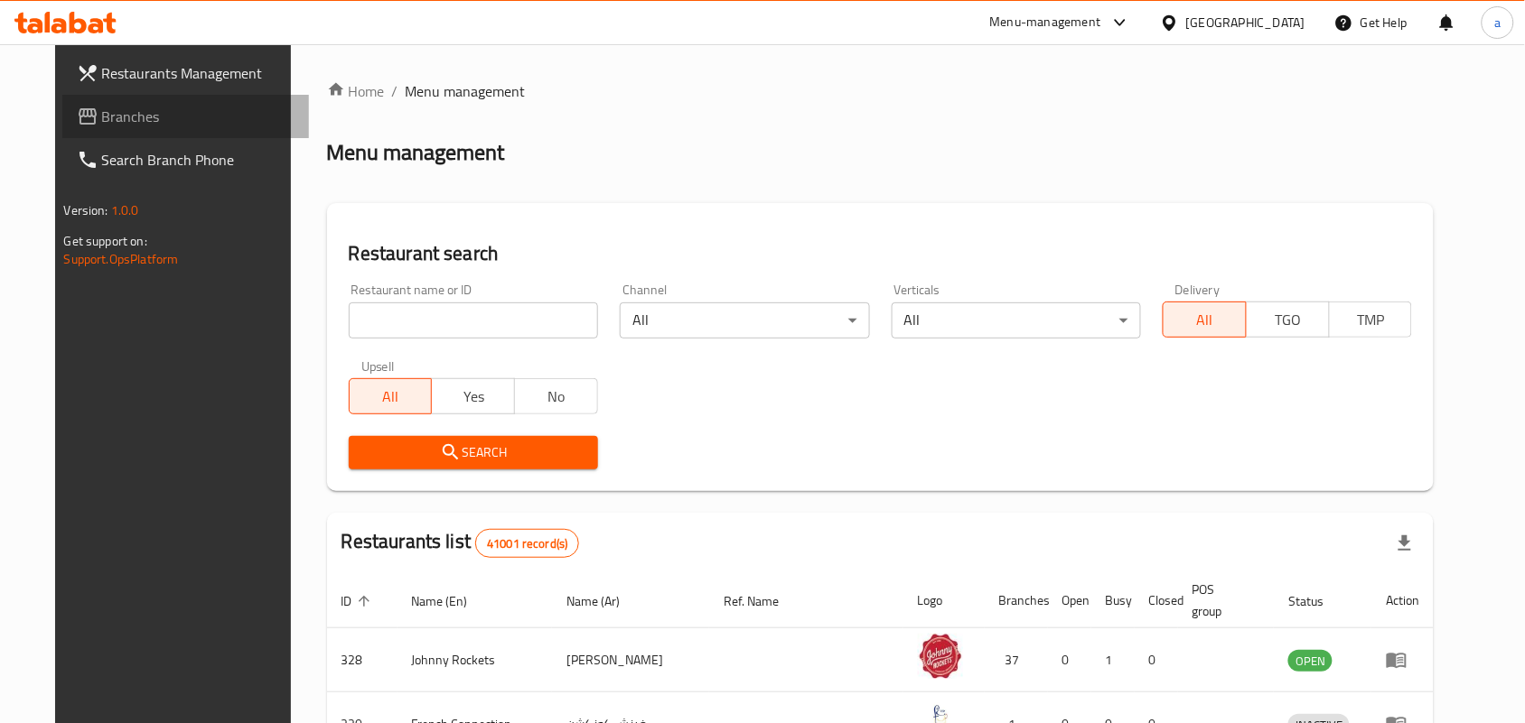
click at [102, 124] on span "Branches" at bounding box center [198, 117] width 193 height 22
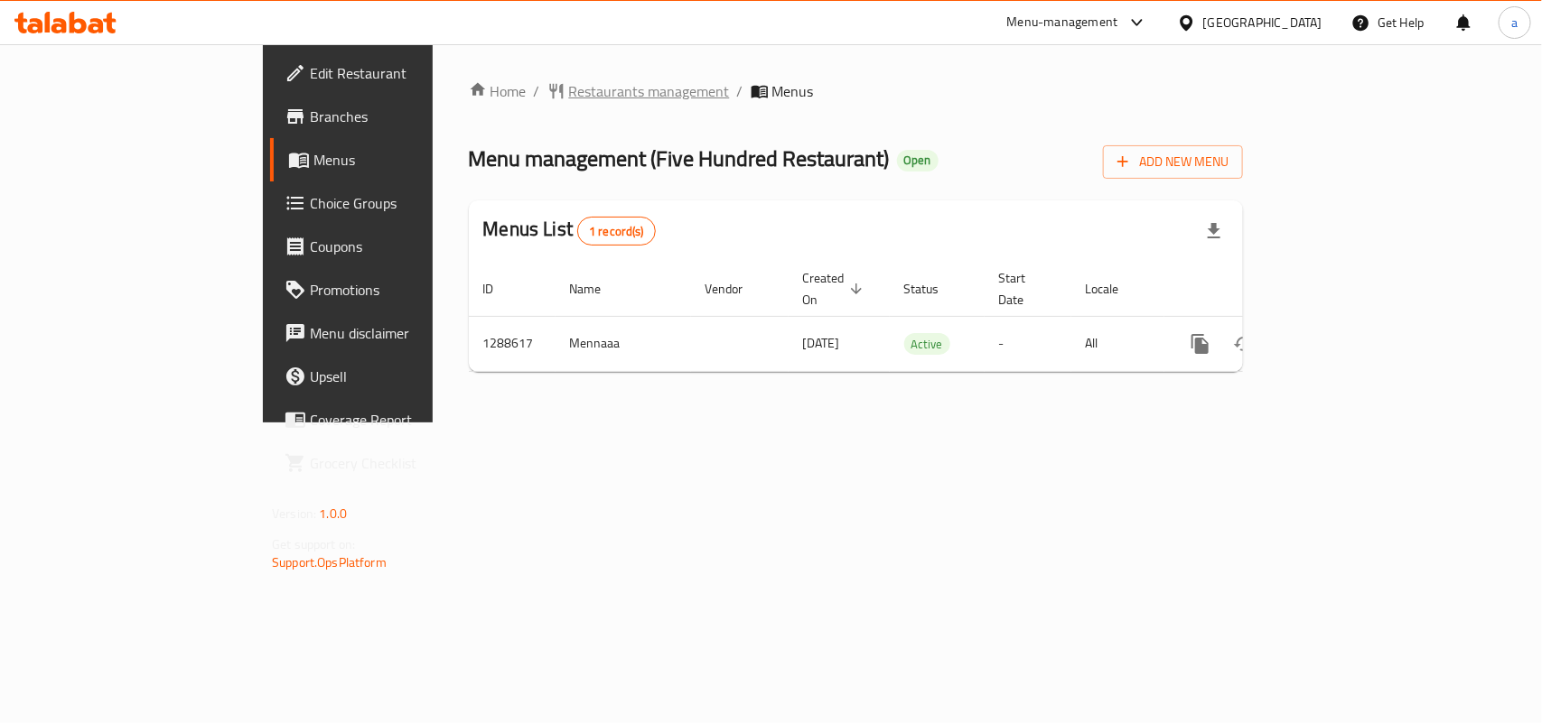
click at [569, 84] on span "Restaurants management" at bounding box center [649, 91] width 161 height 22
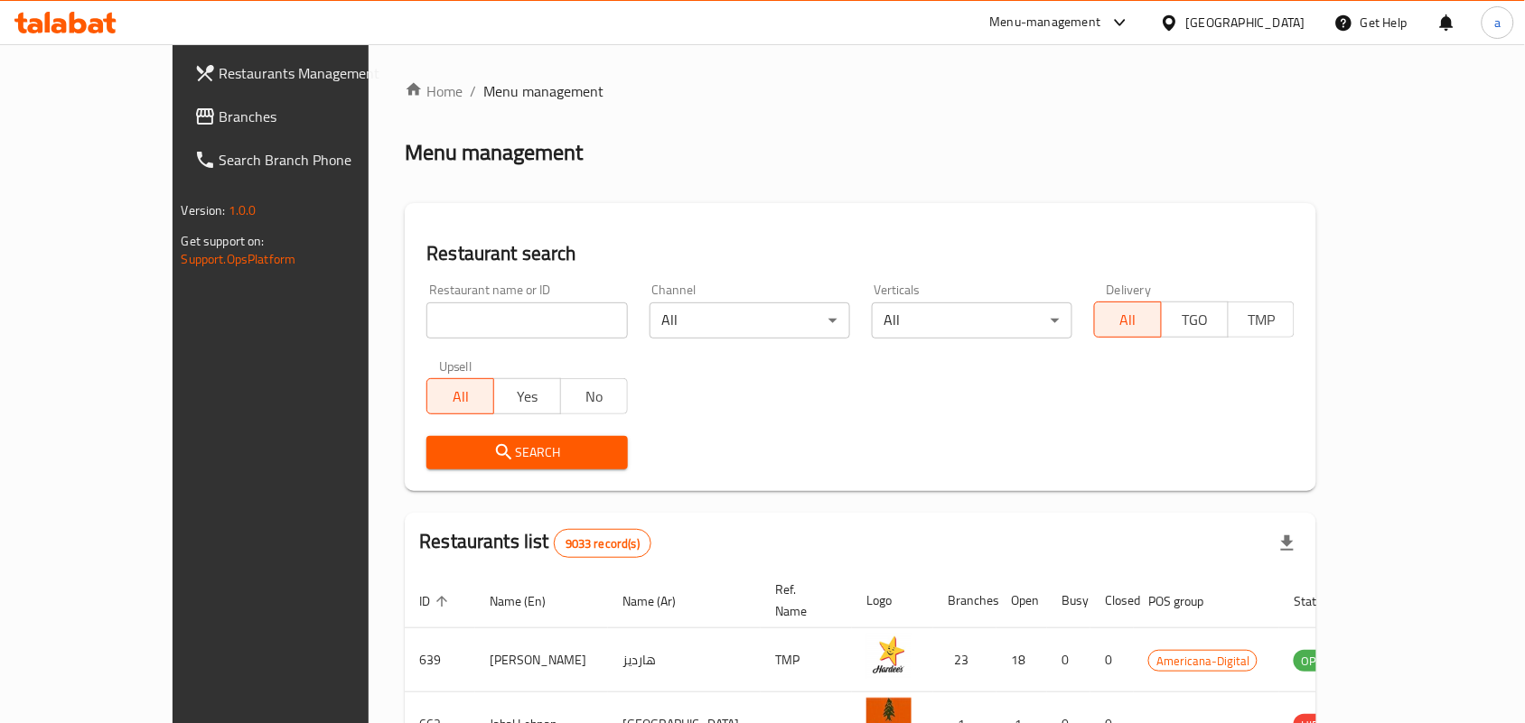
drag, startPoint x: 118, startPoint y: 109, endPoint x: 78, endPoint y: 132, distance: 46.5
click at [219, 109] on span "Branches" at bounding box center [315, 117] width 193 height 22
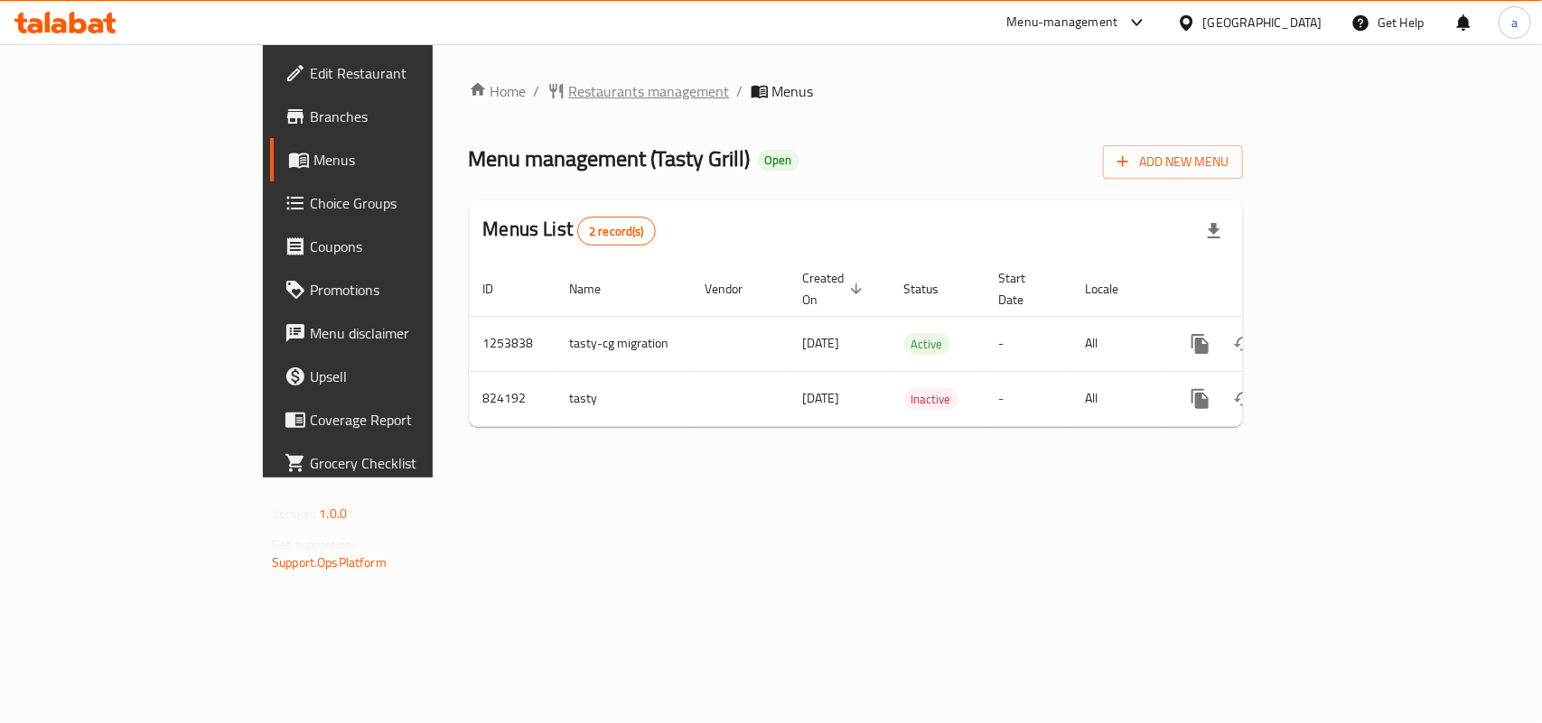
click at [569, 88] on span "Restaurants management" at bounding box center [649, 91] width 161 height 22
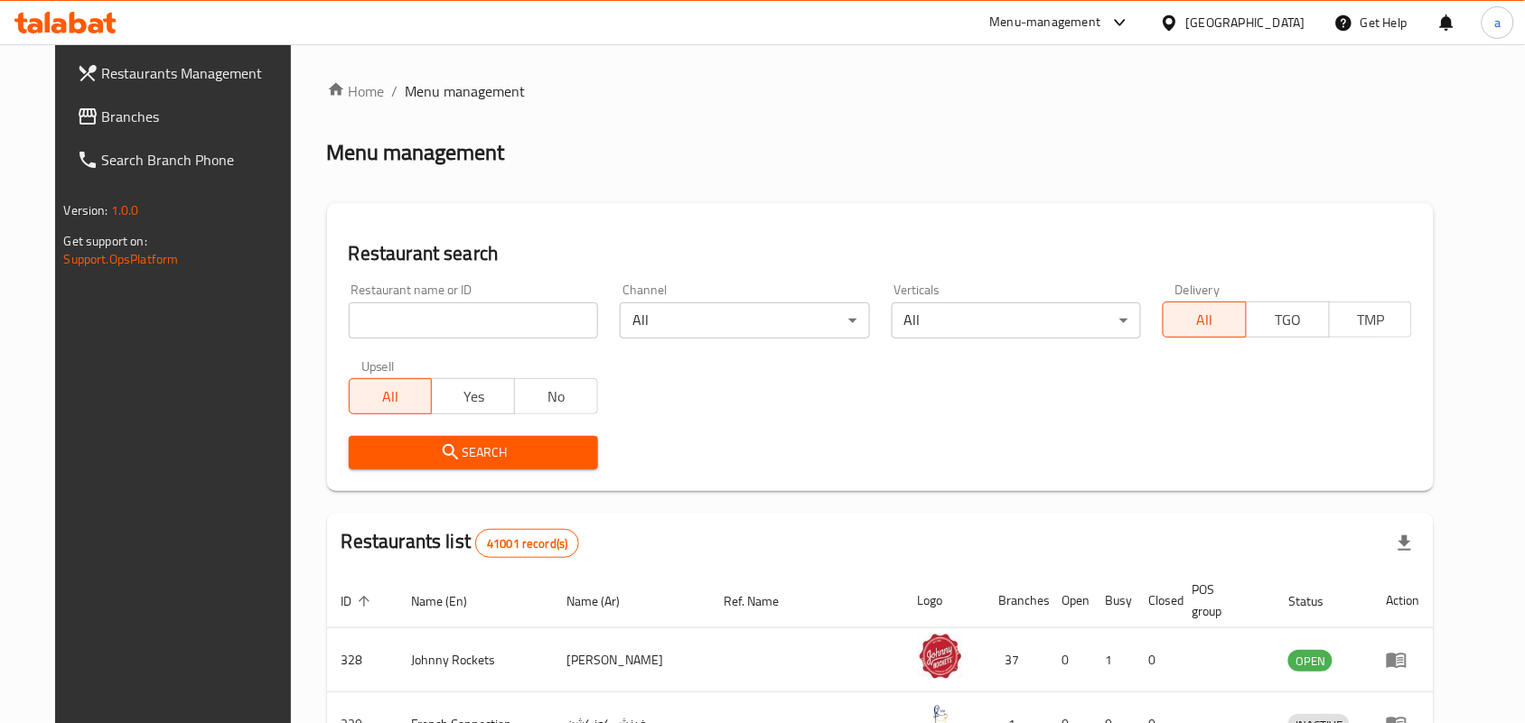
click at [118, 122] on span "Branches" at bounding box center [198, 117] width 193 height 22
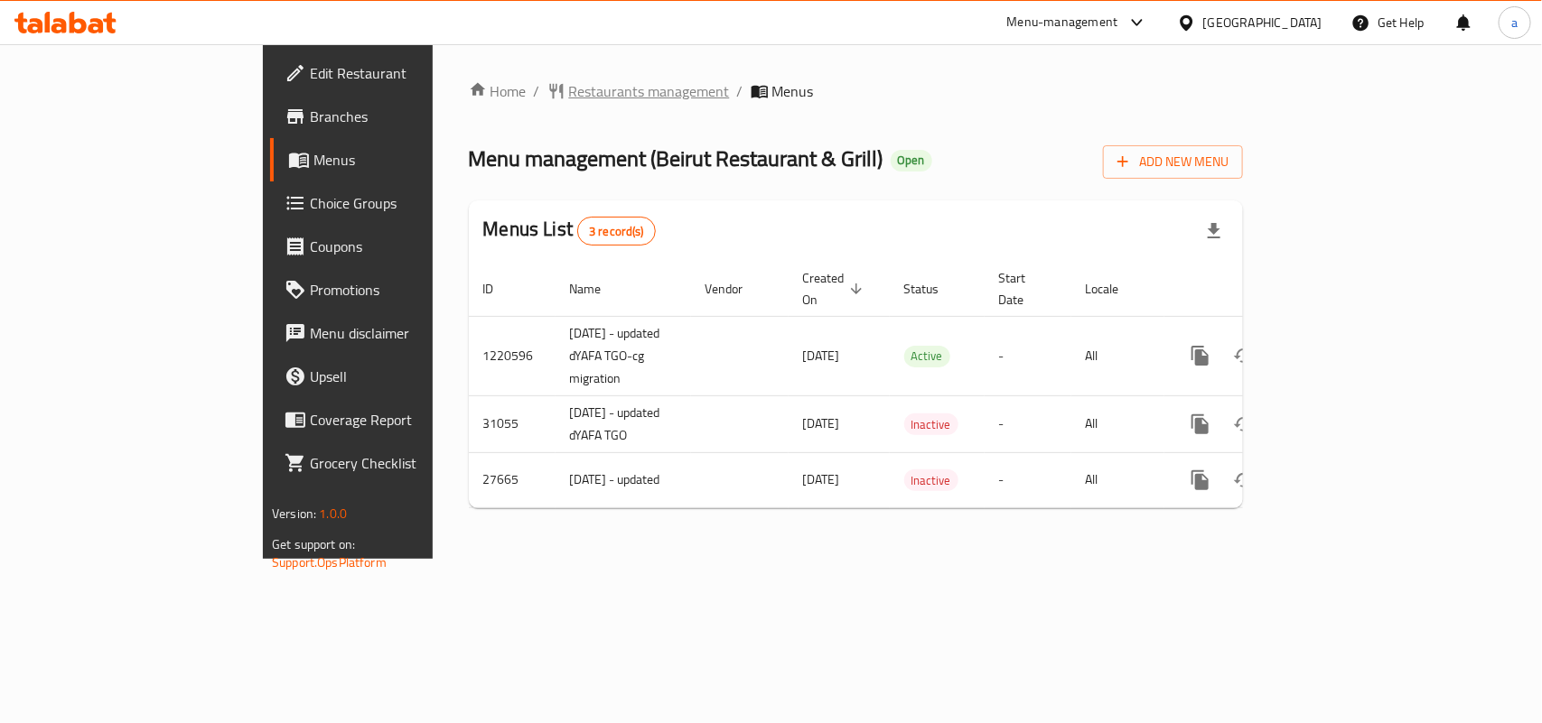
click at [569, 87] on span "Restaurants management" at bounding box center [649, 91] width 161 height 22
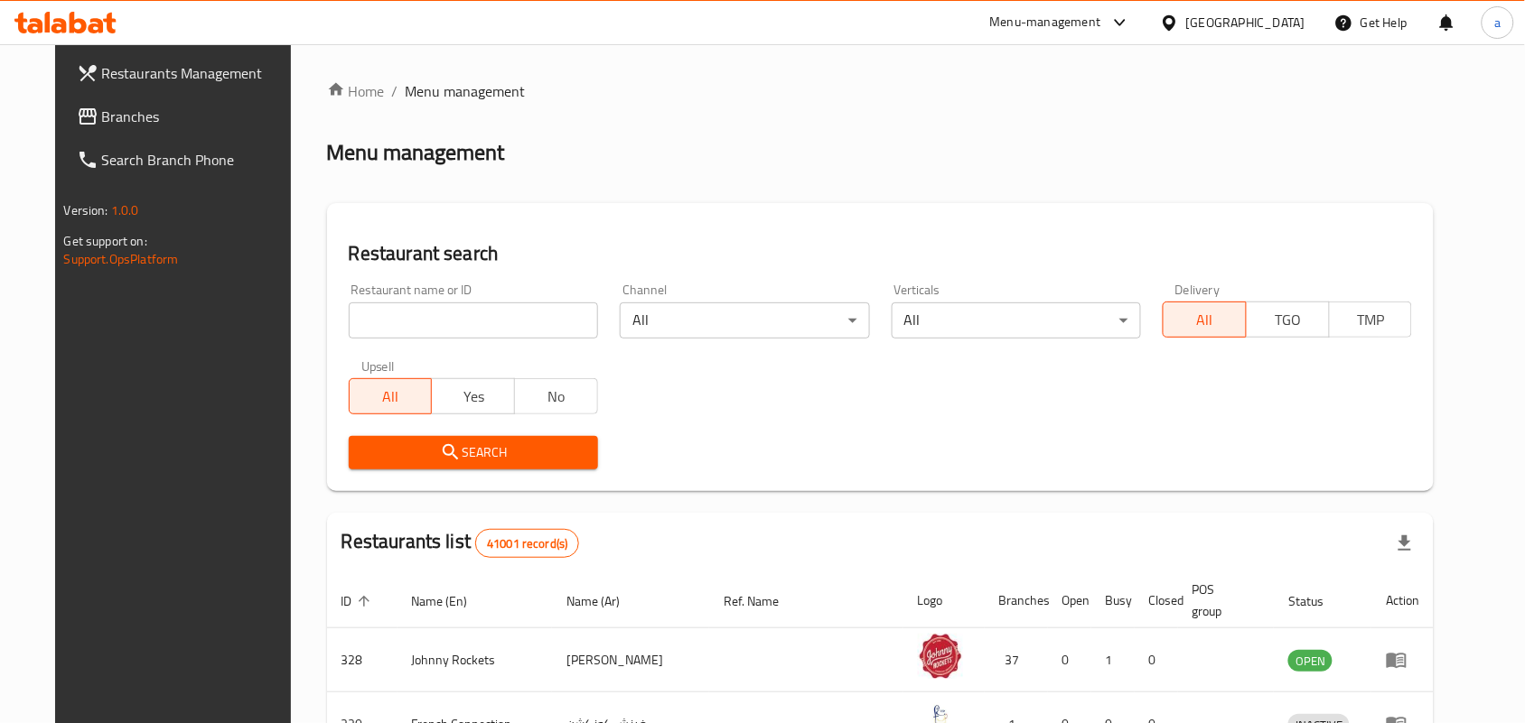
click at [181, 115] on span "Branches" at bounding box center [198, 117] width 193 height 22
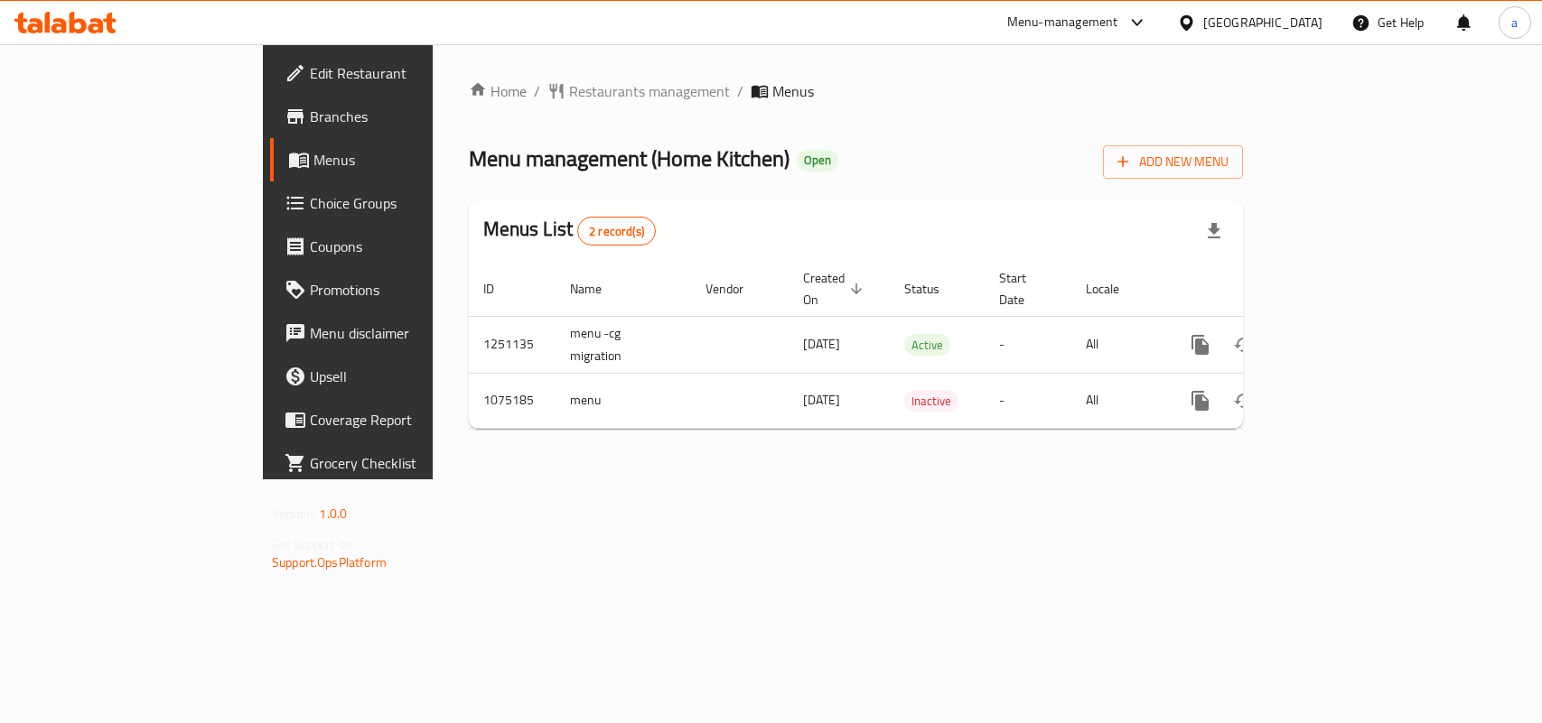
click at [569, 87] on span "Restaurants management" at bounding box center [649, 91] width 161 height 22
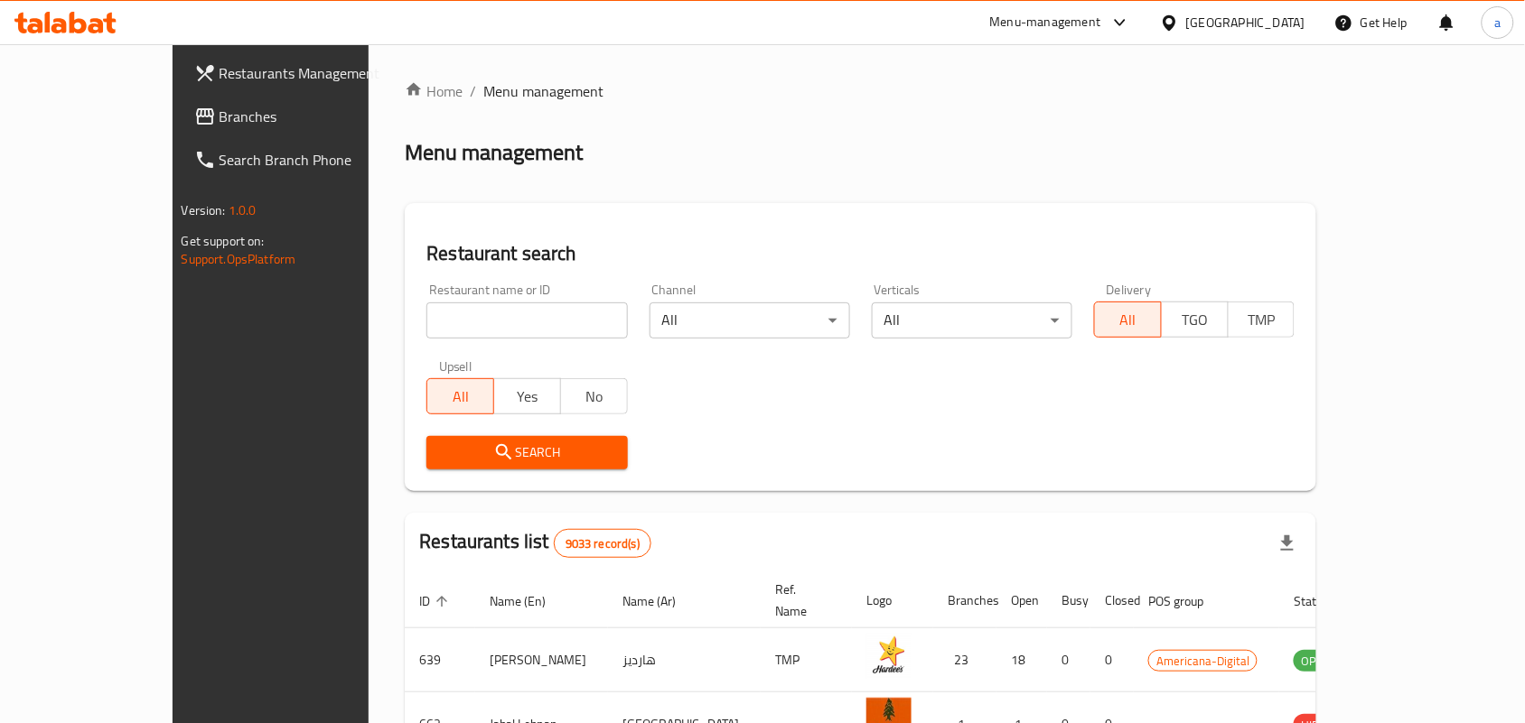
click at [219, 117] on span "Branches" at bounding box center [315, 117] width 193 height 22
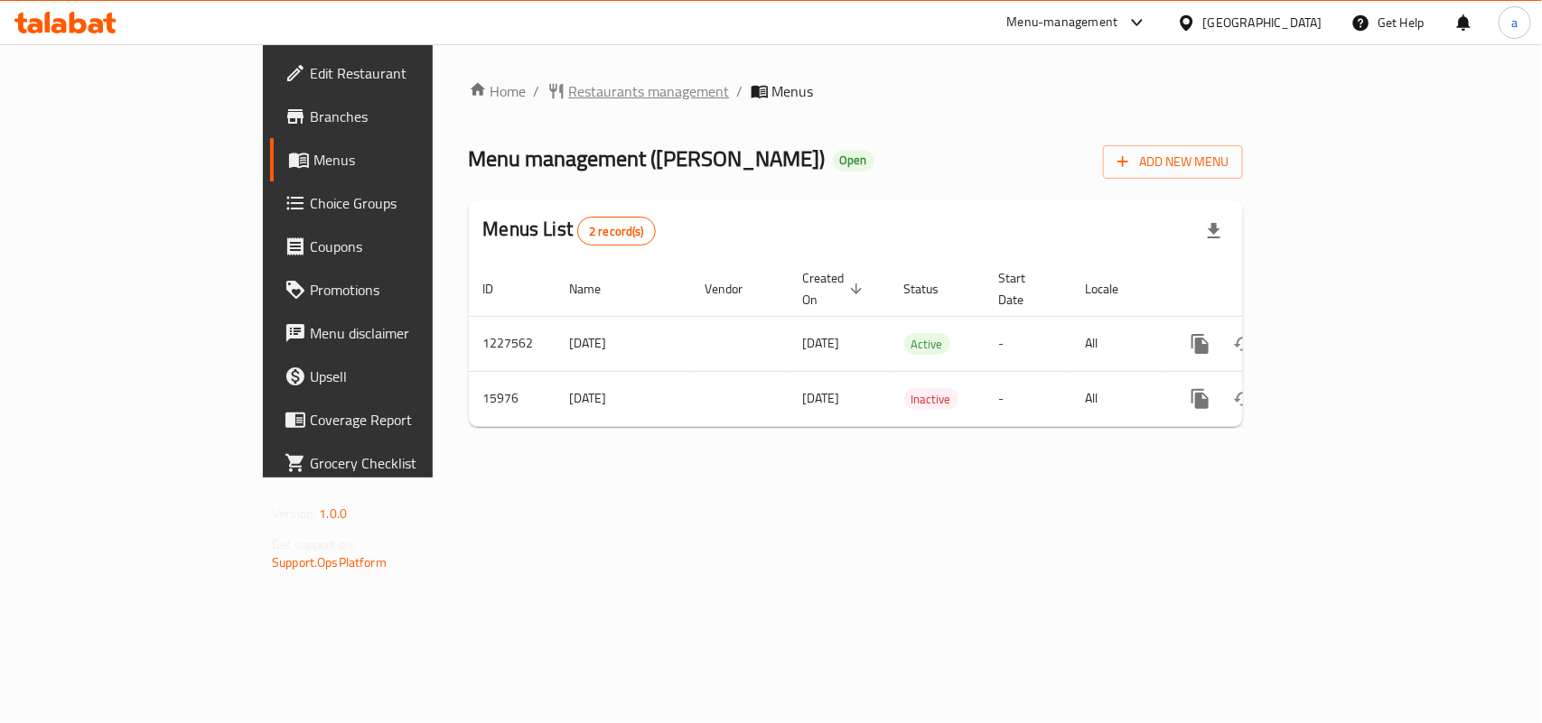
click at [569, 89] on span "Restaurants management" at bounding box center [649, 91] width 161 height 22
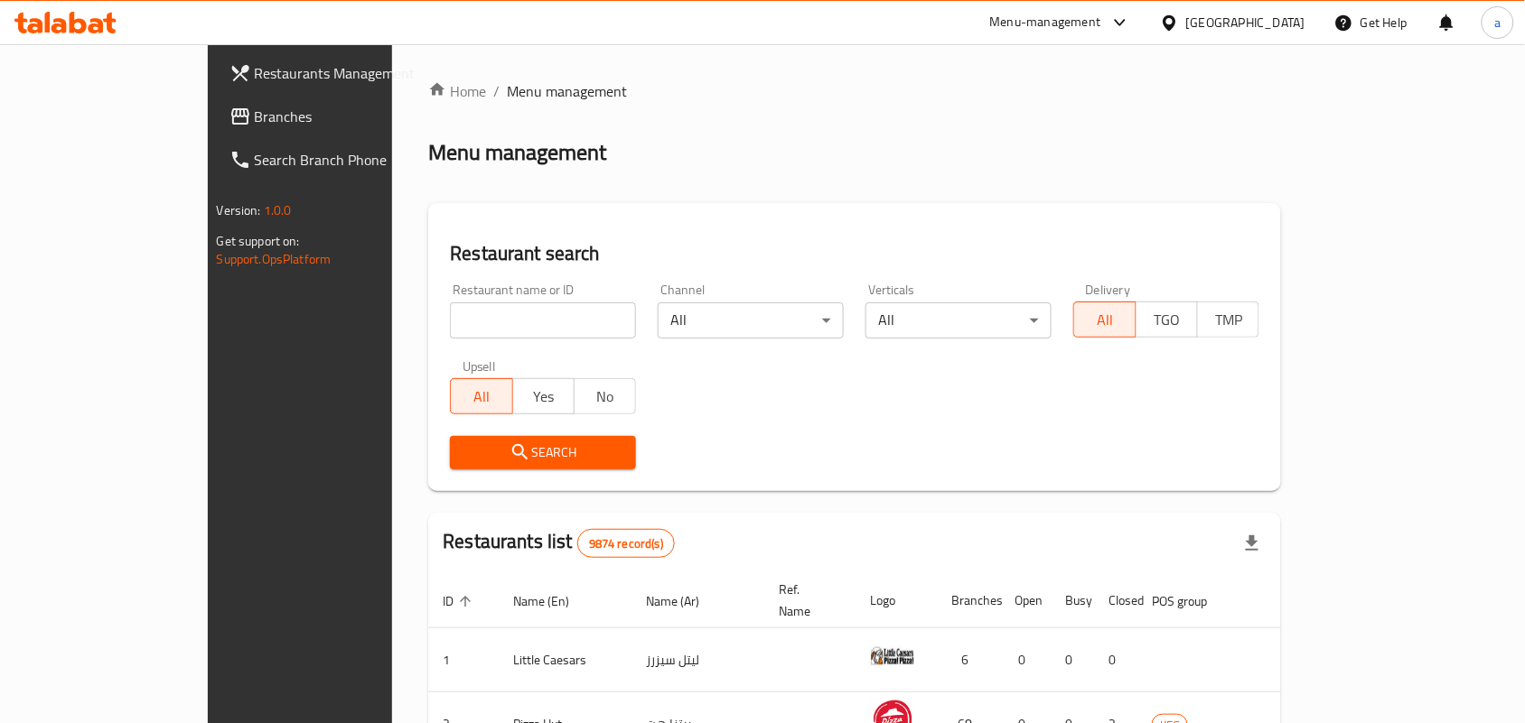
drag, startPoint x: 152, startPoint y: 104, endPoint x: 97, endPoint y: 145, distance: 69.0
click at [215, 104] on link "Branches" at bounding box center [338, 116] width 247 height 43
